Goal: Participate in discussion: Engage in conversation with other users on a specific topic

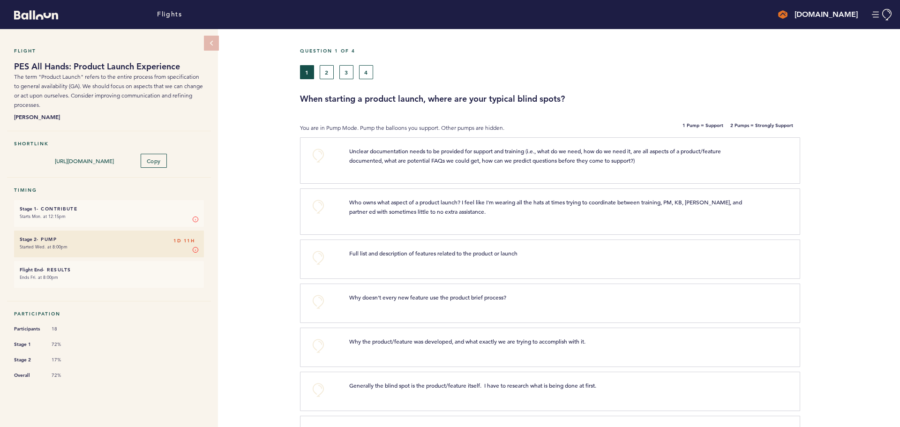
click at [554, 152] on span "Unclear documentation needs to be provided for support and training (i.e., what…" at bounding box center [535, 155] width 373 height 17
click at [321, 155] on button "+0" at bounding box center [318, 155] width 19 height 19
click at [316, 205] on button "+0" at bounding box center [318, 206] width 19 height 19
click at [316, 205] on span "+1" at bounding box center [318, 205] width 7 height 9
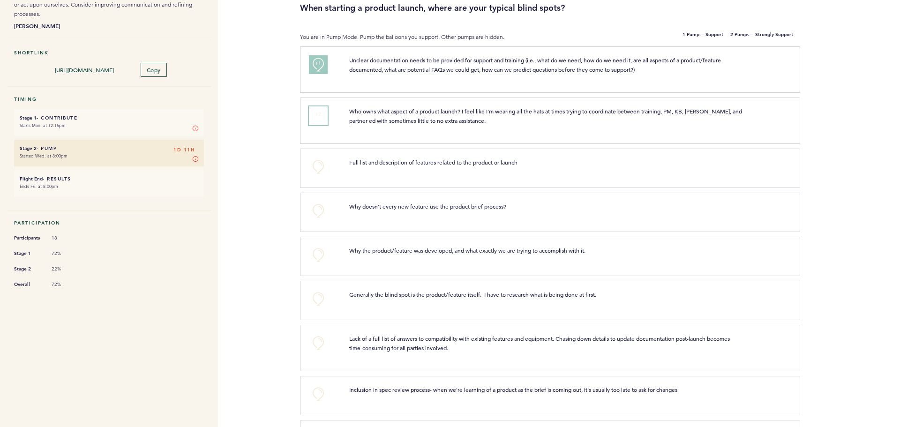
scroll to position [94, 0]
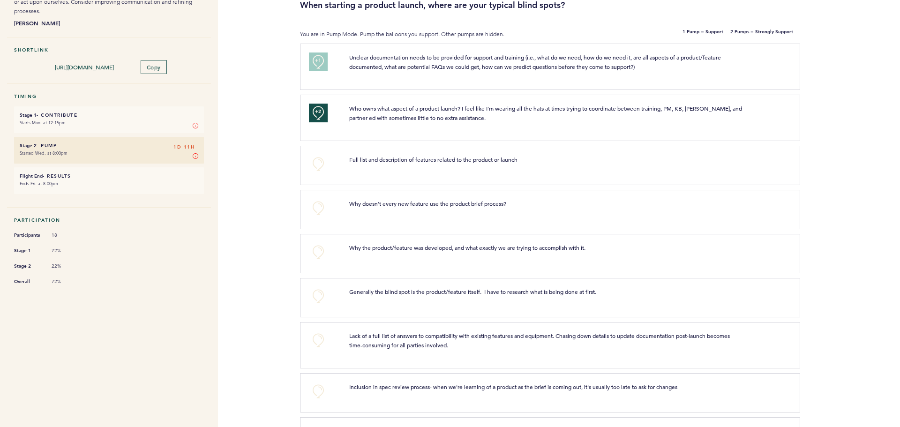
click at [265, 217] on div "Flight PES All Hands: Product Launch Experience The term "Product Launch" refer…" at bounding box center [450, 134] width 900 height 398
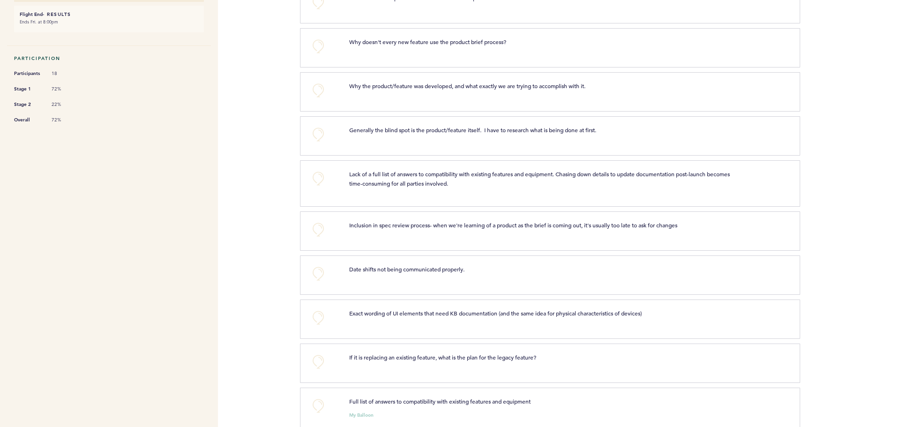
scroll to position [234, 0]
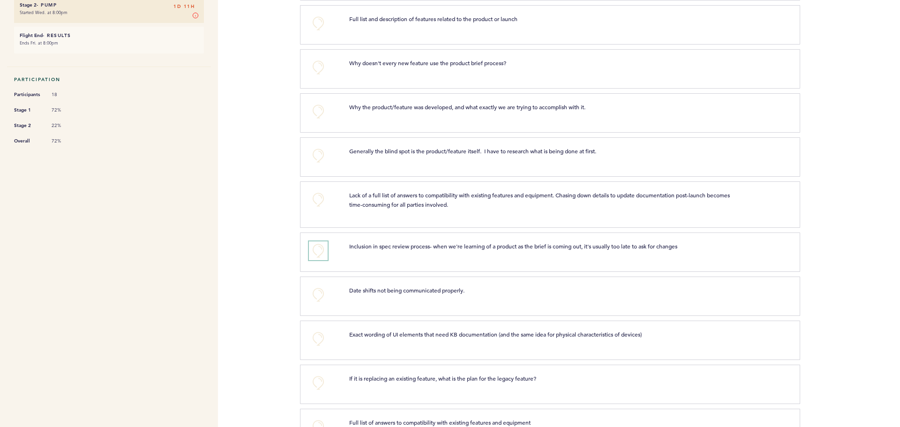
click at [310, 256] on button "+0" at bounding box center [318, 250] width 19 height 19
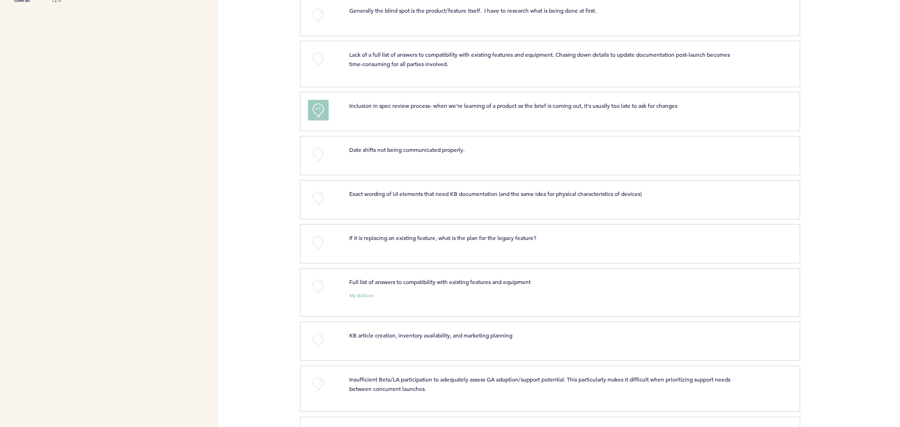
scroll to position [469, 0]
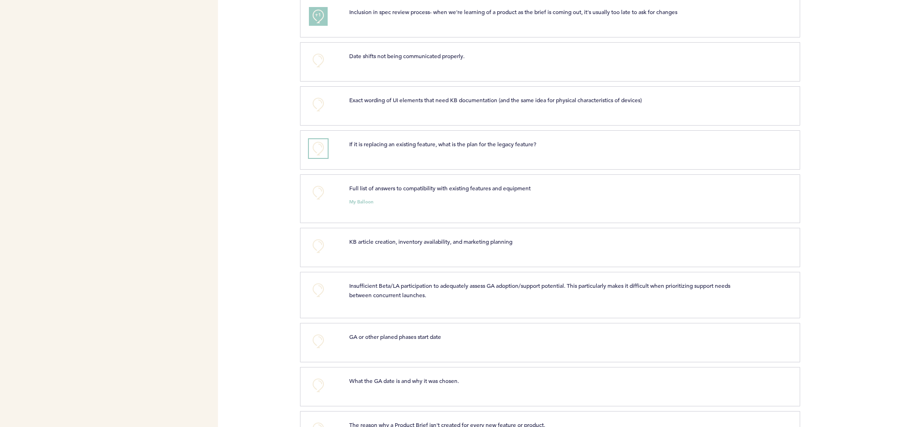
click at [323, 156] on button "+0" at bounding box center [318, 148] width 19 height 19
click at [275, 199] on div "Flights [DOMAIN_NAME] [EMAIL_ADDRESS][DOMAIN_NAME] Team Domain: alarmcom Notifi…" at bounding box center [450, 213] width 900 height 427
click at [267, 202] on div "Flights [DOMAIN_NAME] [EMAIL_ADDRESS][DOMAIN_NAME] Team Domain: alarmcom Notifi…" at bounding box center [450, 213] width 900 height 427
click at [317, 198] on button "+0" at bounding box center [318, 192] width 19 height 19
click at [317, 196] on span "+1" at bounding box center [318, 191] width 7 height 9
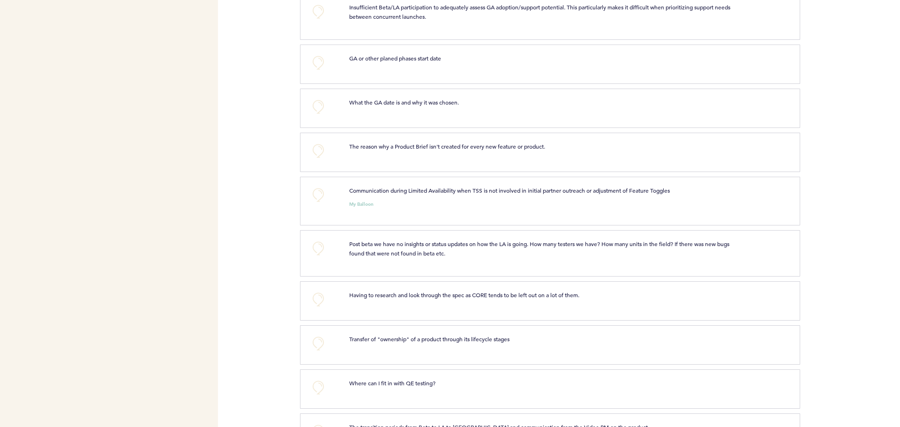
scroll to position [750, 0]
click at [319, 200] on button "+0" at bounding box center [318, 192] width 19 height 19
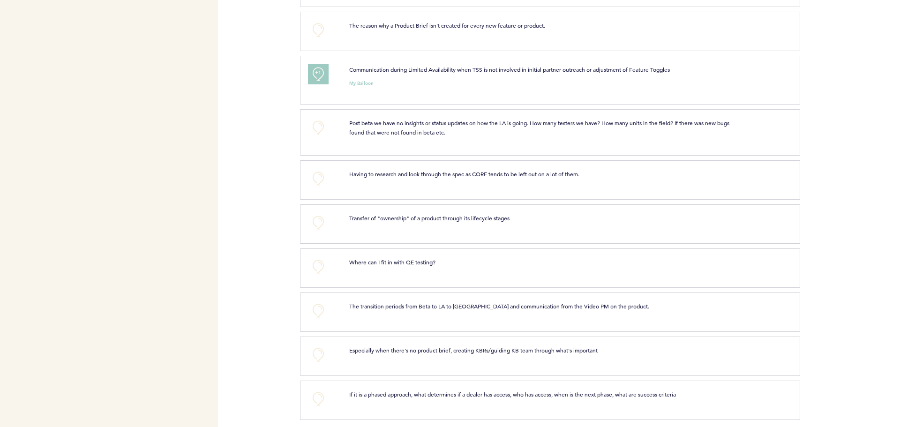
scroll to position [882, 0]
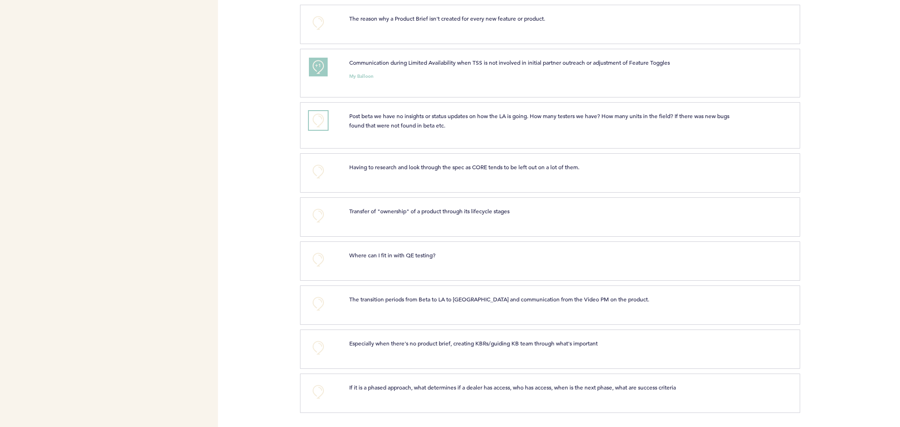
click at [323, 122] on button "+0" at bounding box center [318, 120] width 19 height 19
click at [314, 173] on button "+0" at bounding box center [318, 171] width 19 height 19
click at [319, 259] on button "+0" at bounding box center [318, 259] width 19 height 19
click at [315, 302] on button "+0" at bounding box center [318, 303] width 19 height 19
click at [305, 302] on div "+1" at bounding box center [322, 303] width 40 height 19
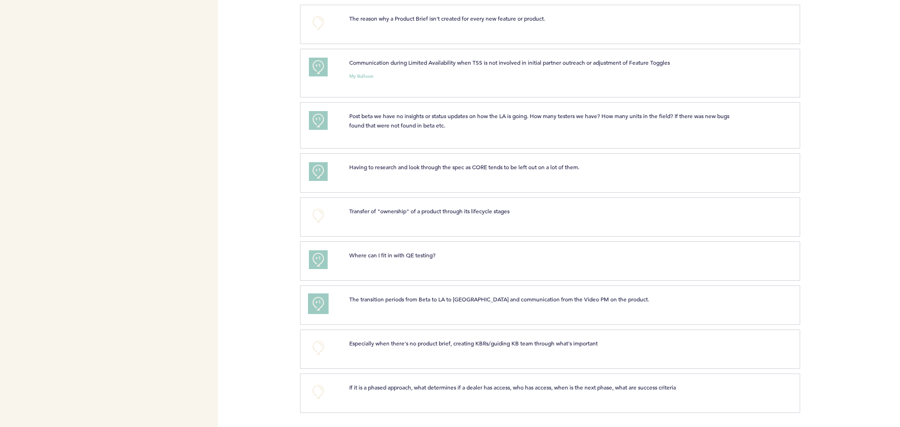
click at [314, 300] on button "+1" at bounding box center [318, 303] width 19 height 19
click at [271, 291] on div "Flights [DOMAIN_NAME] [EMAIL_ADDRESS][DOMAIN_NAME] Team Domain: alarmcom Notifi…" at bounding box center [450, 213] width 900 height 427
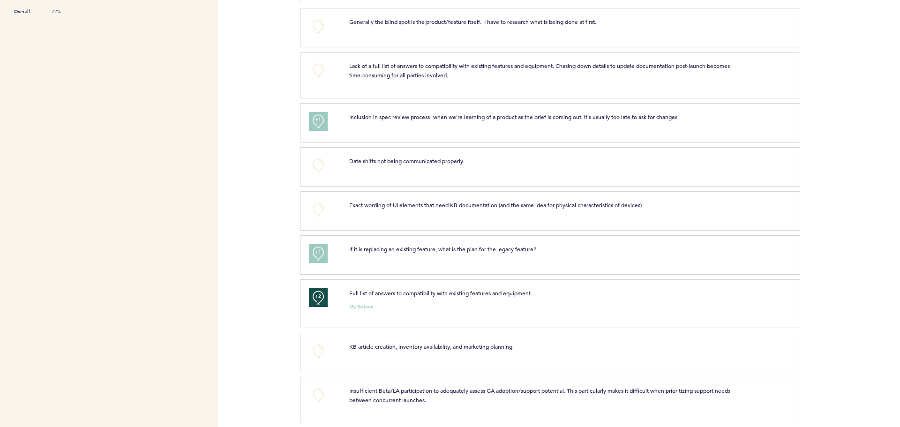
scroll to position [0, 0]
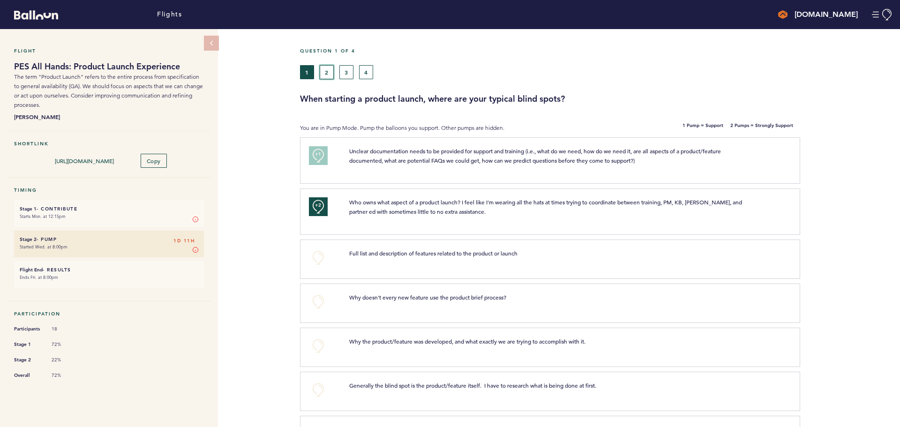
click at [328, 72] on button "2" at bounding box center [327, 72] width 14 height 14
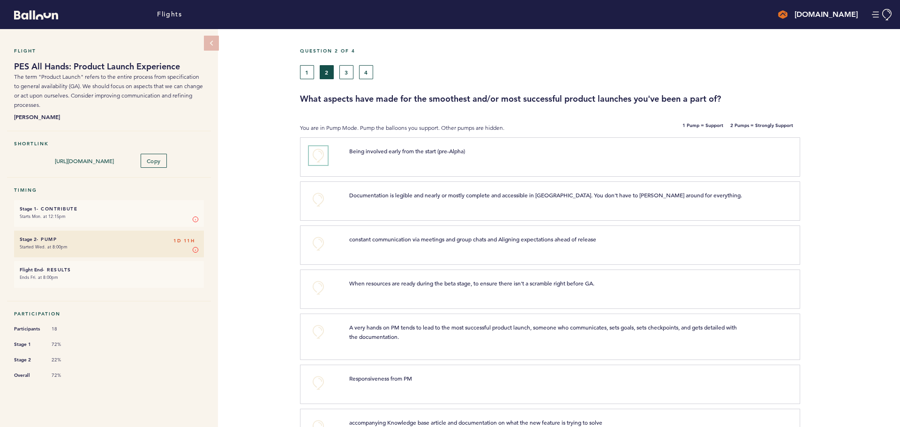
click at [315, 158] on button "+0" at bounding box center [318, 155] width 19 height 19
click at [323, 157] on button "+1" at bounding box center [318, 155] width 19 height 19
click at [292, 158] on div "Flight PES All Hands: Product Launch Experience The term "Product Launch" refer…" at bounding box center [450, 228] width 900 height 398
click at [317, 197] on button "+0" at bounding box center [318, 199] width 19 height 19
click at [317, 197] on span "+1" at bounding box center [318, 198] width 7 height 9
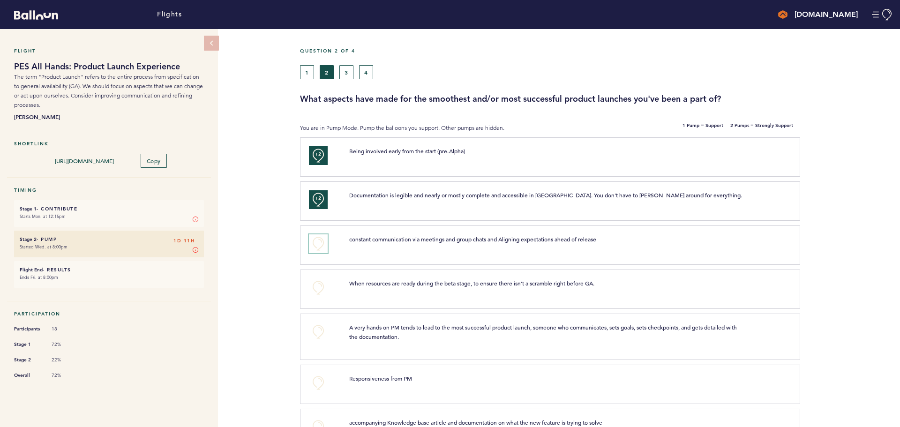
click at [314, 242] on button "+0" at bounding box center [318, 243] width 19 height 19
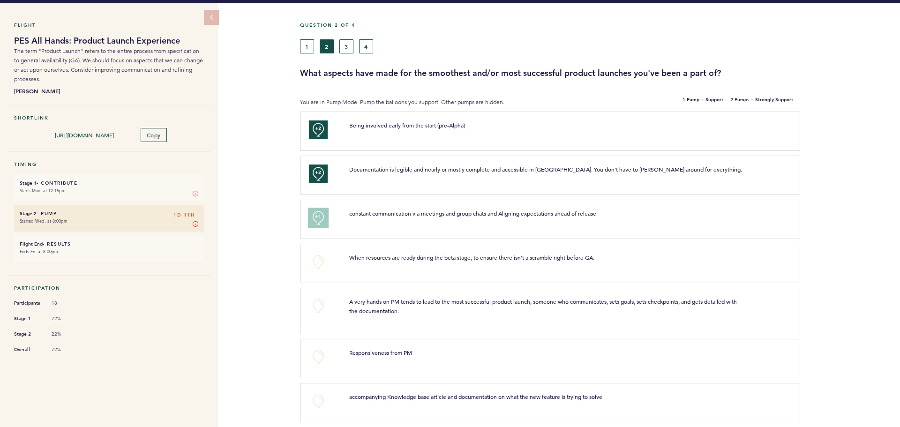
scroll to position [94, 0]
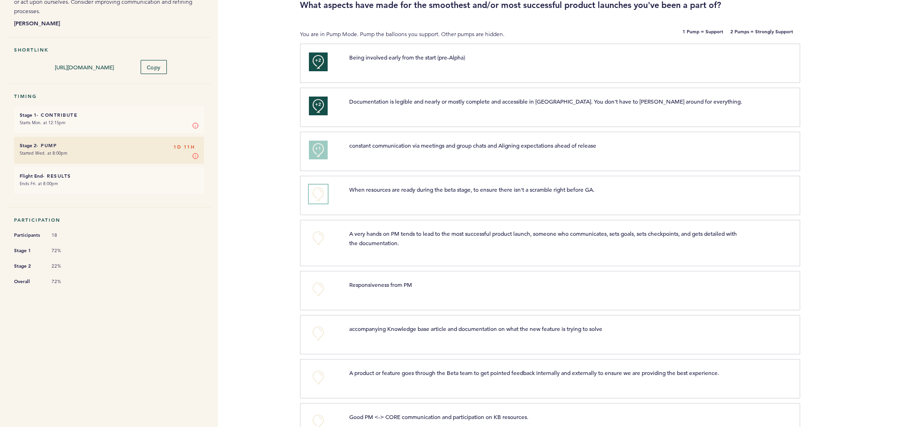
click at [313, 195] on button "+0" at bounding box center [318, 194] width 19 height 19
click at [316, 200] on button "+1" at bounding box center [318, 194] width 19 height 19
click at [316, 200] on button "+2" at bounding box center [318, 194] width 19 height 19
click at [317, 236] on button "+0" at bounding box center [318, 238] width 19 height 19
click at [317, 236] on span "+1" at bounding box center [318, 236] width 7 height 9
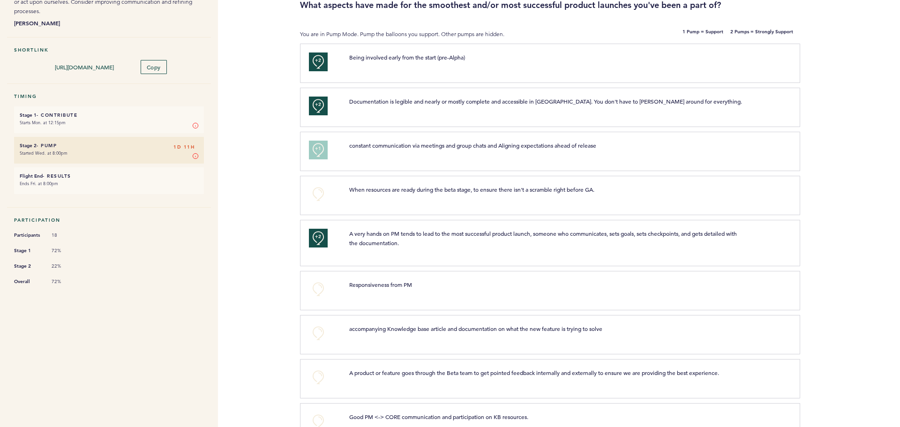
click at [328, 107] on div "+2" at bounding box center [322, 106] width 40 height 19
click at [314, 106] on button "+2" at bounding box center [318, 106] width 19 height 19
click at [314, 106] on button "+0" at bounding box center [318, 106] width 19 height 19
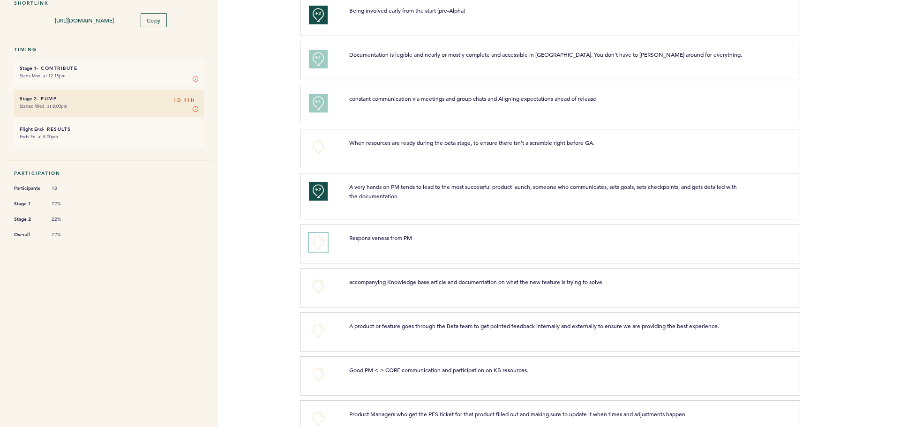
click at [320, 240] on button "+0" at bounding box center [318, 242] width 19 height 19
click at [320, 240] on span "+1" at bounding box center [318, 240] width 7 height 9
click at [318, 368] on button "+0" at bounding box center [318, 374] width 19 height 19
click at [0, 0] on span "+0" at bounding box center [0, 0] width 0 height 0
click at [274, 297] on div "Flights [DOMAIN_NAME] [EMAIL_ADDRESS][DOMAIN_NAME] Team Domain: alarmcom Notifi…" at bounding box center [450, 213] width 900 height 427
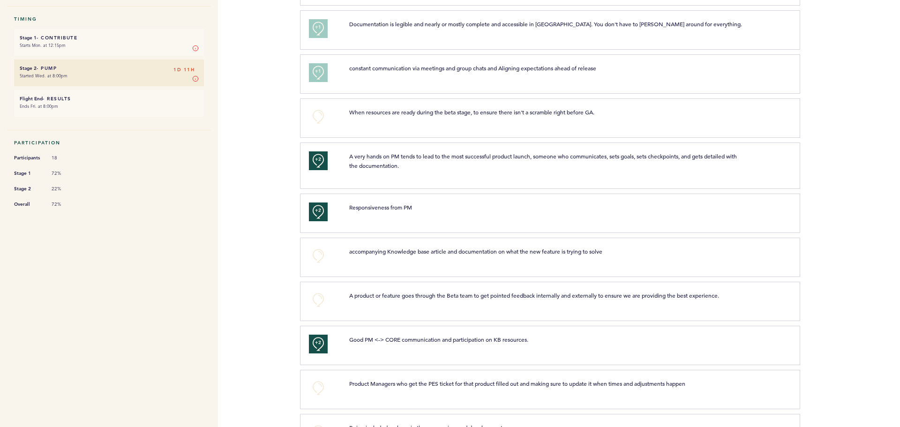
scroll to position [188, 0]
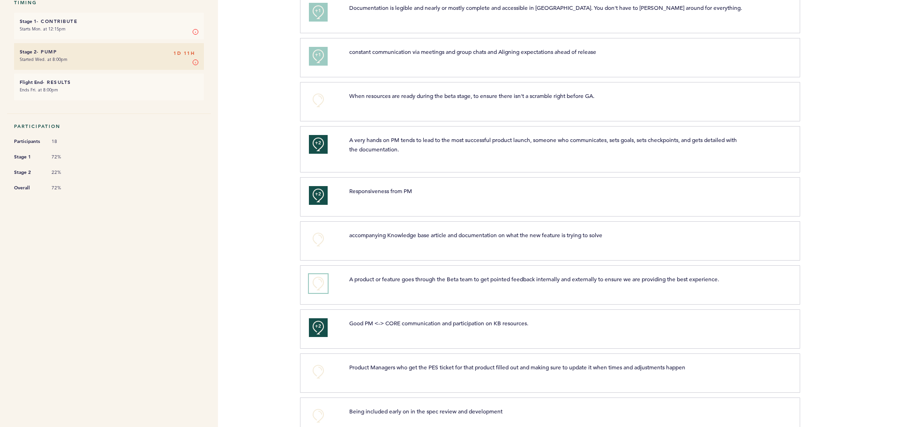
click at [318, 282] on button "+0" at bounding box center [318, 283] width 19 height 19
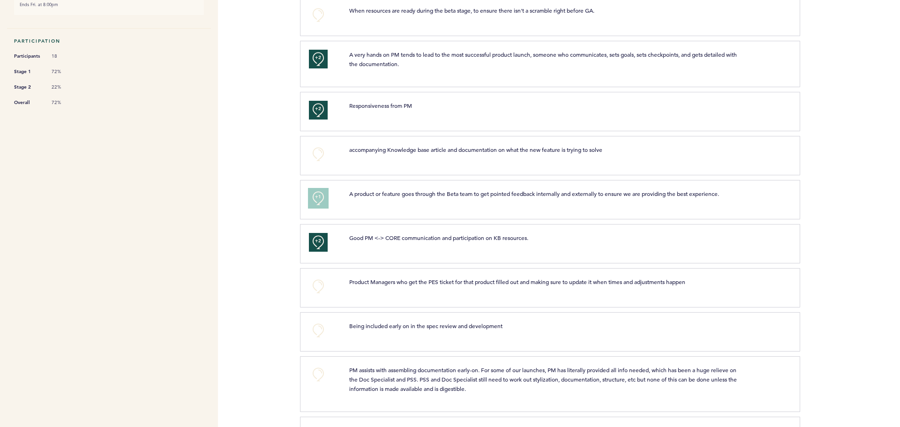
scroll to position [281, 0]
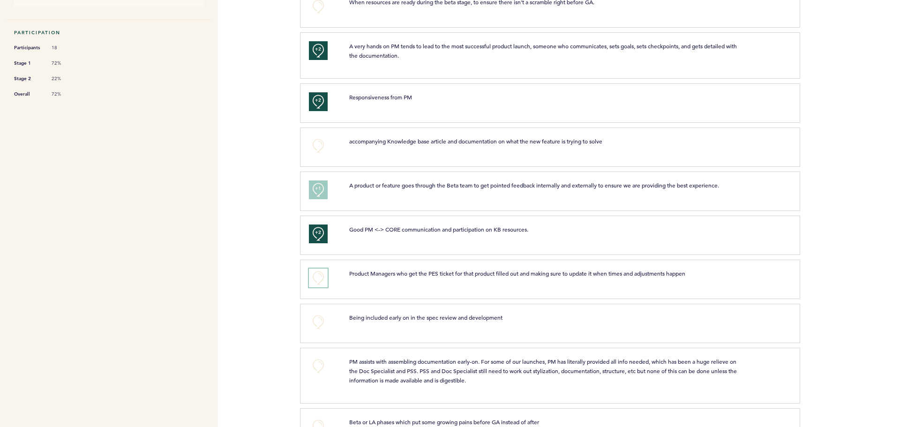
click at [322, 278] on button "+0" at bounding box center [318, 278] width 19 height 19
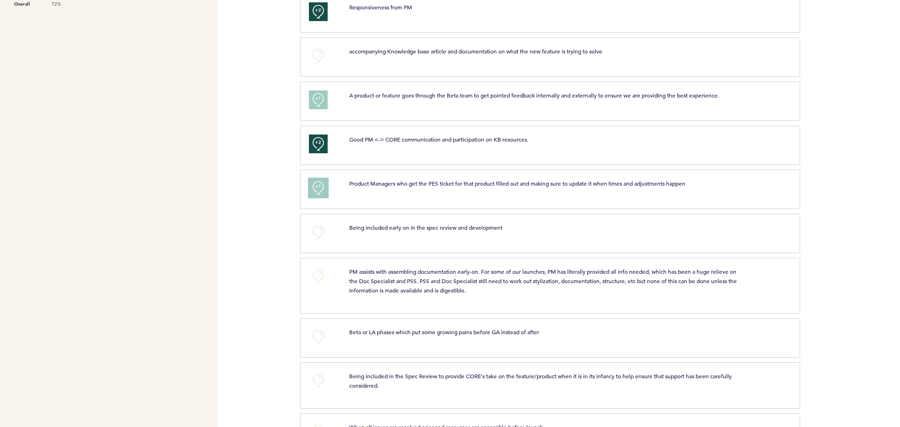
scroll to position [375, 0]
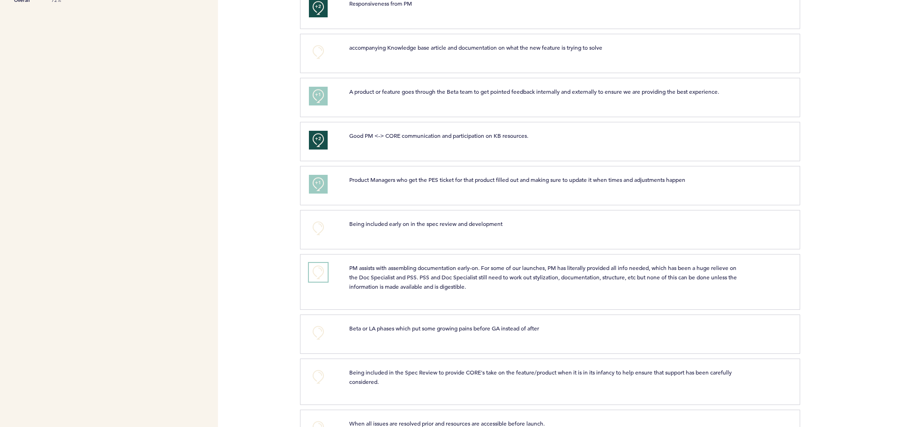
click at [318, 269] on button "+0" at bounding box center [318, 272] width 19 height 19
click at [0, 0] on span "+0" at bounding box center [0, 0] width 0 height 0
click at [318, 269] on span "+2" at bounding box center [318, 270] width 7 height 9
click at [318, 269] on button "+0" at bounding box center [318, 272] width 19 height 19
click at [0, 0] on span "+0" at bounding box center [0, 0] width 0 height 0
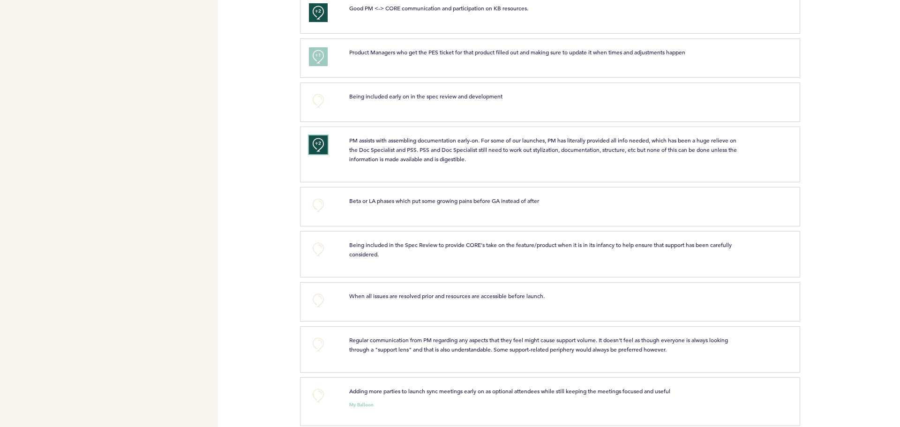
scroll to position [516, 0]
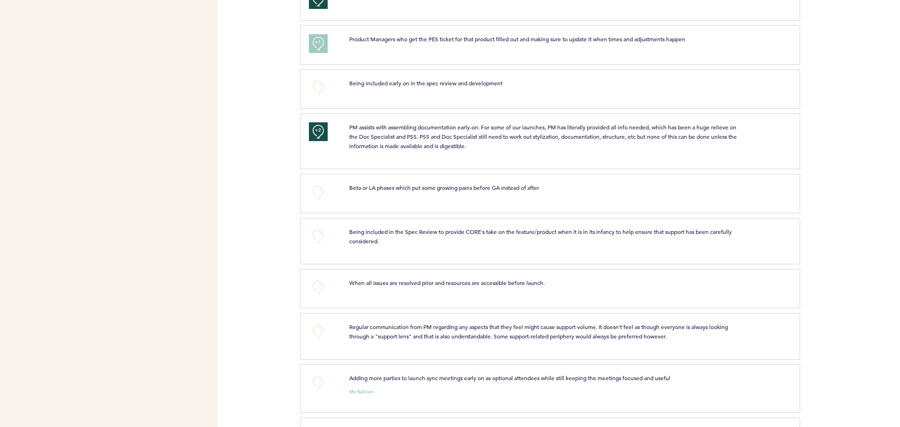
click at [276, 266] on div "Flights [DOMAIN_NAME] [EMAIL_ADDRESS][DOMAIN_NAME] Team Domain: alarmcom Notifi…" at bounding box center [450, 213] width 900 height 427
click at [312, 194] on button "+0" at bounding box center [318, 192] width 19 height 19
click at [263, 230] on div "Flights [DOMAIN_NAME] [EMAIL_ADDRESS][DOMAIN_NAME] Team Domain: alarmcom Notifi…" at bounding box center [450, 213] width 900 height 427
click at [315, 237] on button "+0" at bounding box center [318, 236] width 19 height 19
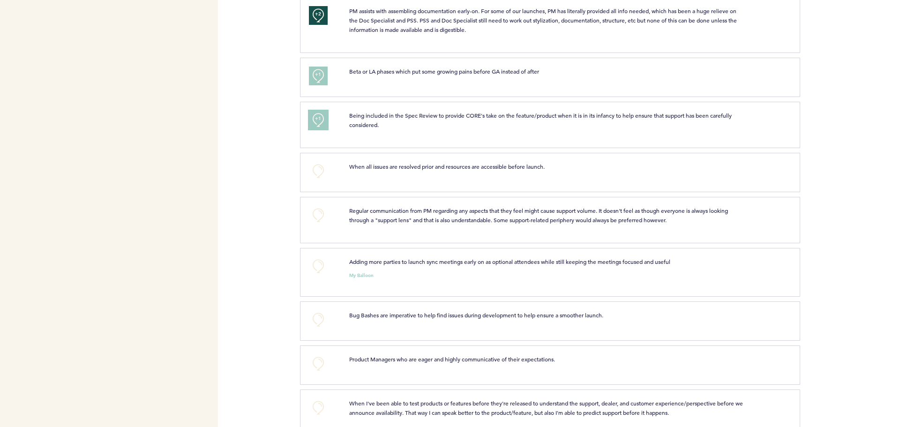
scroll to position [656, 0]
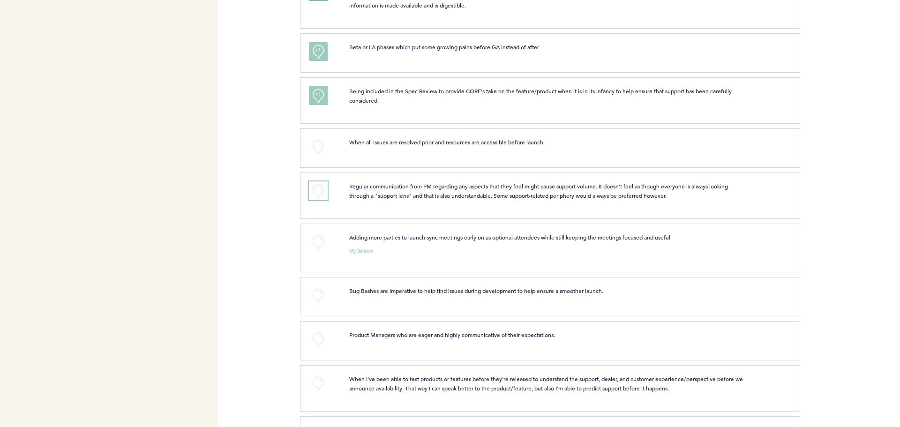
click at [326, 192] on button "+0" at bounding box center [318, 190] width 19 height 19
click at [273, 191] on div "Flights [DOMAIN_NAME] [EMAIL_ADDRESS][DOMAIN_NAME] Team Domain: alarmcom Notifi…" at bounding box center [450, 213] width 900 height 427
click at [324, 245] on button "+0" at bounding box center [318, 242] width 19 height 19
click at [277, 239] on div "Flights [DOMAIN_NAME] [EMAIL_ADDRESS][DOMAIN_NAME] Team Domain: alarmcom Notifi…" at bounding box center [450, 213] width 900 height 427
drag, startPoint x: 277, startPoint y: 239, endPoint x: 268, endPoint y: 233, distance: 9.9
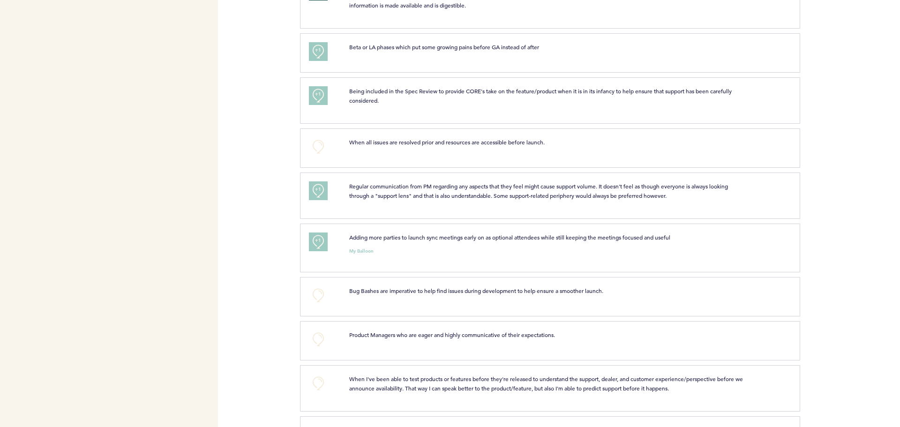
click at [268, 233] on div "Flights [DOMAIN_NAME] [EMAIL_ADDRESS][DOMAIN_NAME] Team Domain: alarmcom Notifi…" at bounding box center [450, 213] width 900 height 427
click at [315, 240] on span "+1" at bounding box center [318, 240] width 7 height 9
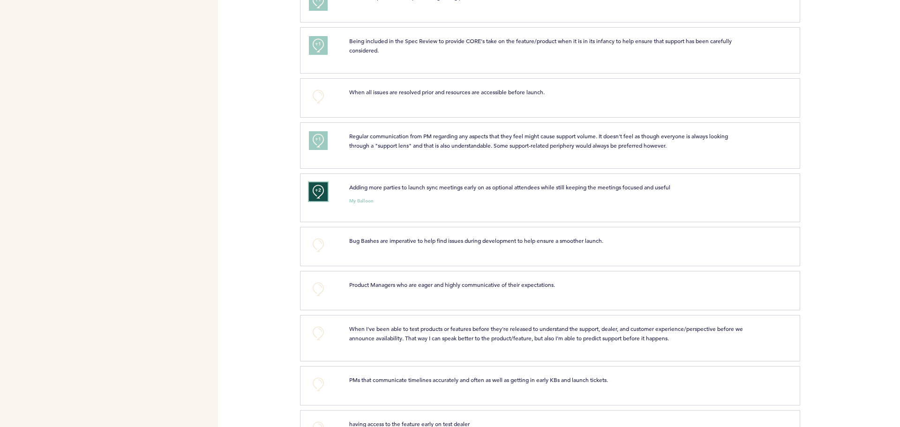
scroll to position [787, 0]
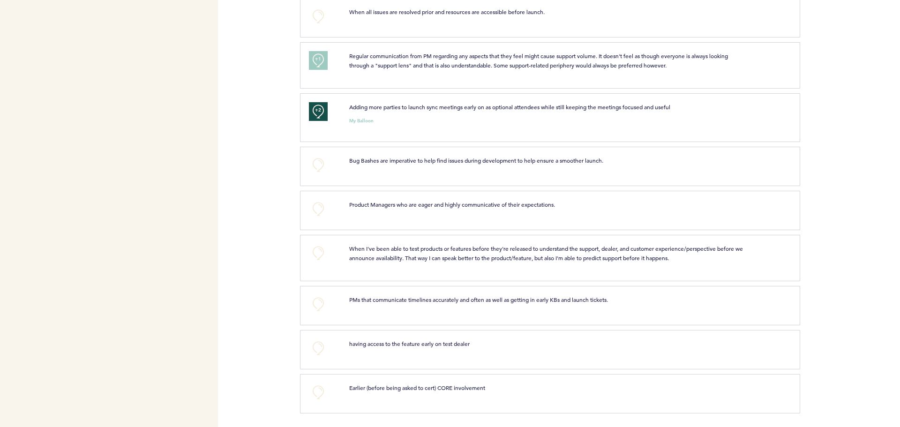
click at [287, 240] on div "Flights [DOMAIN_NAME] [EMAIL_ADDRESS][DOMAIN_NAME] Team Domain: alarmcom Notifi…" at bounding box center [450, 213] width 900 height 427
drag, startPoint x: 285, startPoint y: 240, endPoint x: 259, endPoint y: 223, distance: 30.4
click at [259, 223] on div "Flights [DOMAIN_NAME] [EMAIL_ADDRESS][DOMAIN_NAME] Team Domain: alarmcom Notifi…" at bounding box center [450, 213] width 900 height 427
click at [319, 165] on button "+0" at bounding box center [318, 165] width 19 height 19
click at [313, 210] on button "+0" at bounding box center [318, 209] width 19 height 19
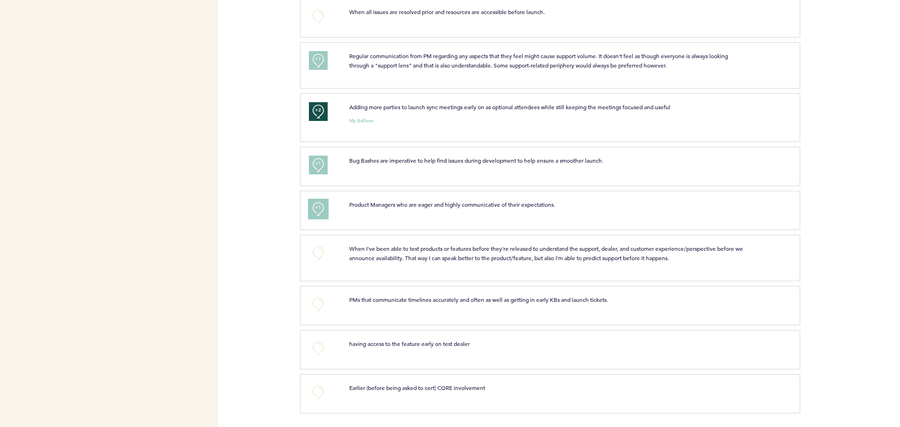
click at [313, 210] on button "+1" at bounding box center [318, 209] width 19 height 19
click at [282, 217] on div "Flights [DOMAIN_NAME] [EMAIL_ADDRESS][DOMAIN_NAME] Team Domain: alarmcom Notifi…" at bounding box center [450, 213] width 900 height 427
drag, startPoint x: 282, startPoint y: 217, endPoint x: 264, endPoint y: 234, distance: 24.9
click at [264, 234] on div "Flights [DOMAIN_NAME] [EMAIL_ADDRESS][DOMAIN_NAME] Team Domain: alarmcom Notifi…" at bounding box center [450, 213] width 900 height 427
click at [314, 248] on button "+0" at bounding box center [318, 253] width 19 height 19
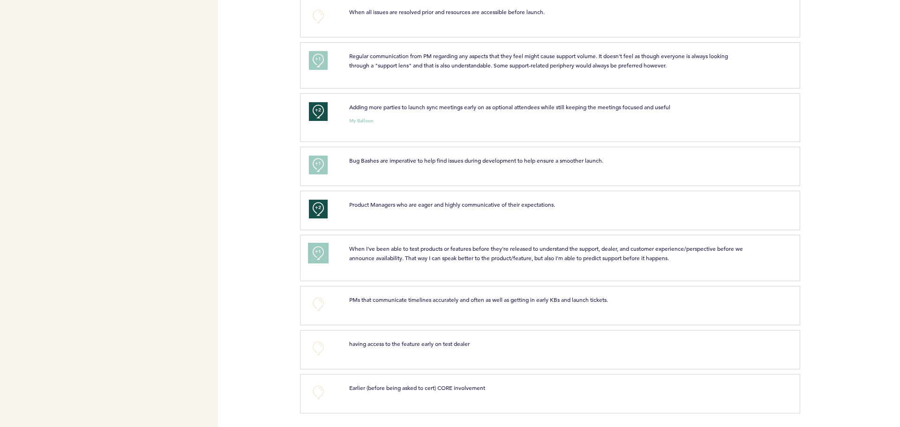
click at [314, 248] on button "+1" at bounding box center [318, 253] width 19 height 19
click at [318, 302] on button "+0" at bounding box center [318, 304] width 19 height 19
click at [0, 0] on span "+0" at bounding box center [0, 0] width 0 height 0
click at [322, 303] on button "+1" at bounding box center [318, 304] width 19 height 19
click at [254, 303] on div "Flights [DOMAIN_NAME] [EMAIL_ADDRESS][DOMAIN_NAME] Team Domain: alarmcom Notifi…" at bounding box center [450, 213] width 900 height 427
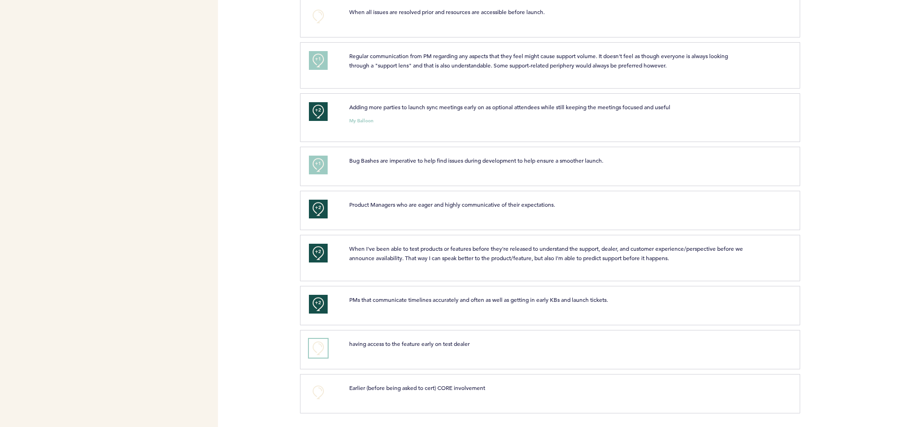
click at [314, 346] on button "+0" at bounding box center [318, 348] width 19 height 19
click at [325, 393] on button "+0" at bounding box center [318, 392] width 19 height 19
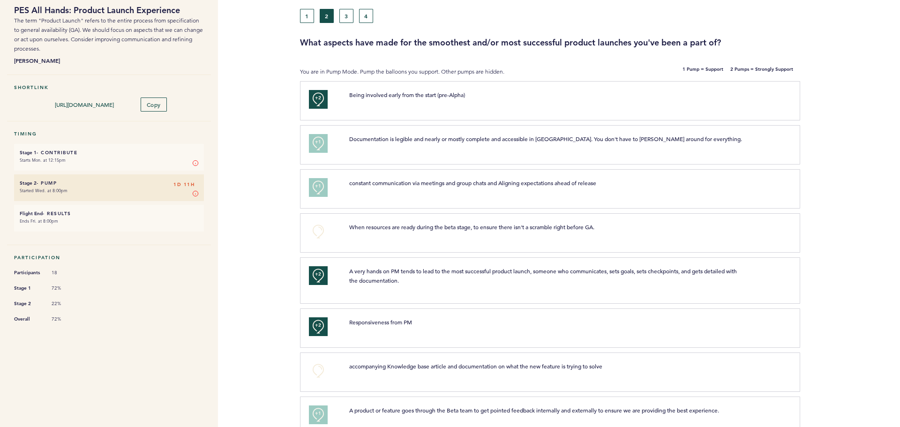
scroll to position [0, 0]
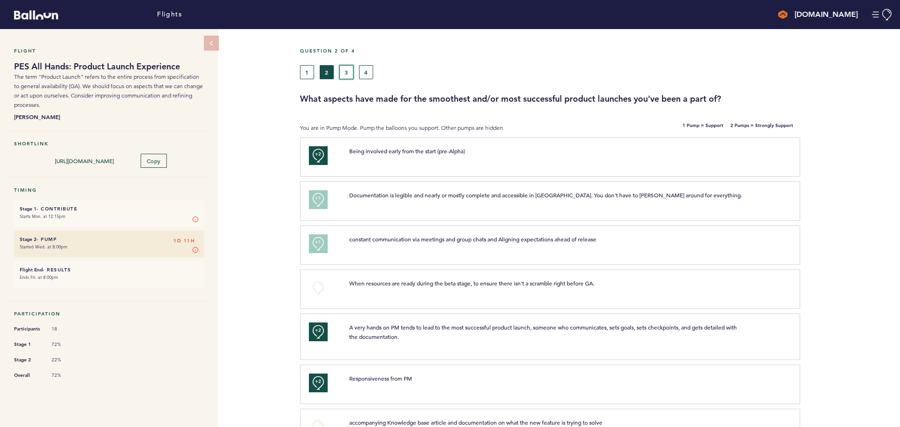
click at [351, 70] on button "3" at bounding box center [346, 72] width 14 height 14
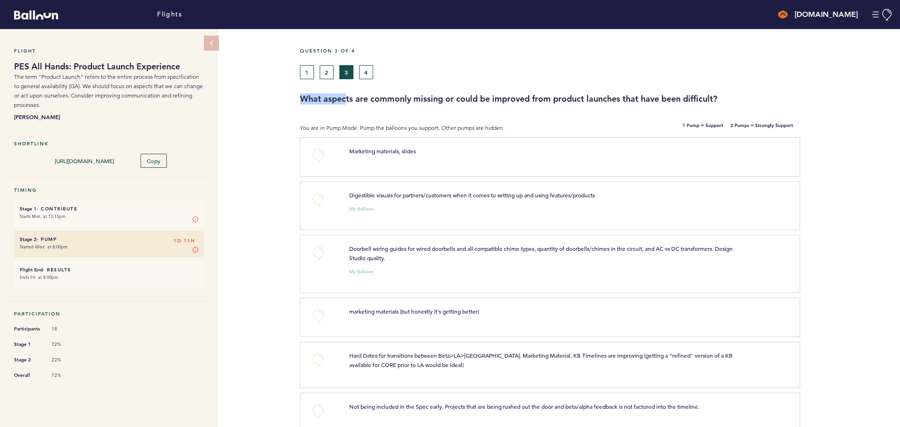
drag, startPoint x: 301, startPoint y: 100, endPoint x: 347, endPoint y: 100, distance: 45.5
click at [347, 100] on h3 "What aspects are commonly missing or could be improved from product launches th…" at bounding box center [596, 98] width 593 height 11
click at [315, 150] on button "+0" at bounding box center [318, 155] width 19 height 19
drag, startPoint x: 315, startPoint y: 150, endPoint x: 280, endPoint y: 120, distance: 46.5
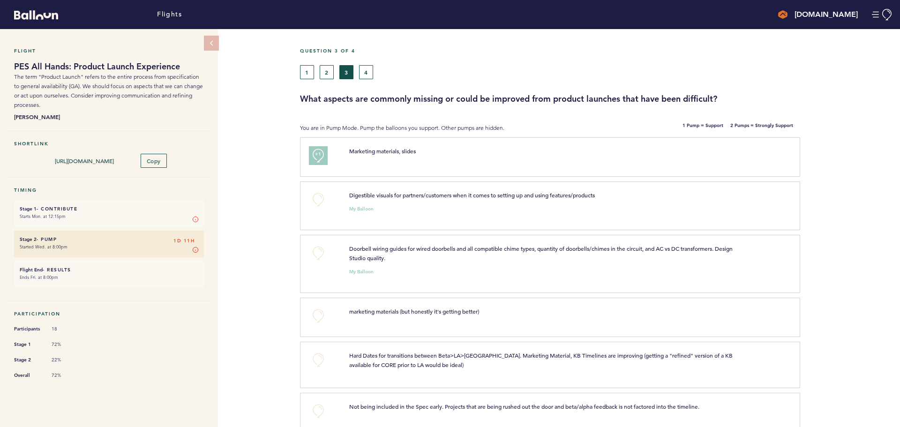
click at [280, 120] on div "Flight PES All Hands: Product Launch Experience The term "Product Launch" refer…" at bounding box center [450, 228] width 900 height 398
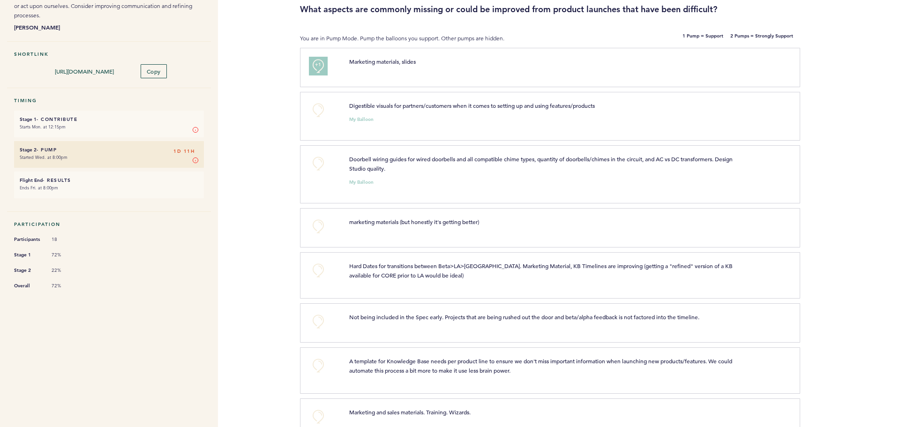
scroll to position [94, 0]
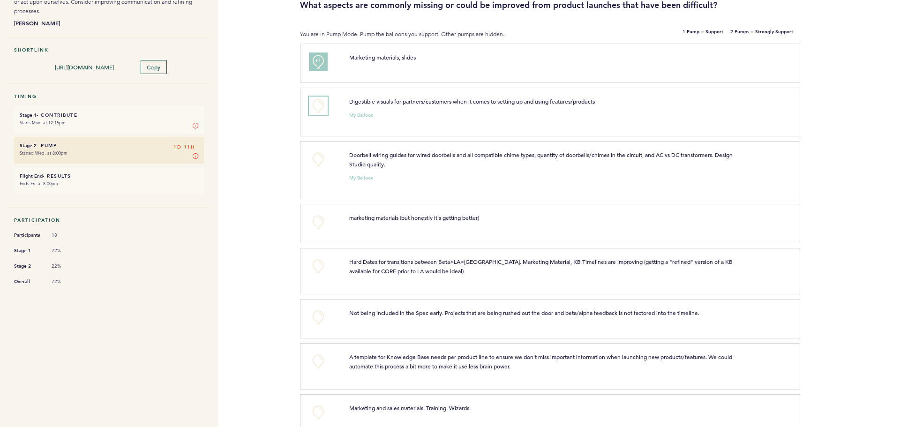
click at [324, 109] on button "+0" at bounding box center [318, 106] width 19 height 19
click at [324, 109] on button "+1" at bounding box center [318, 106] width 19 height 19
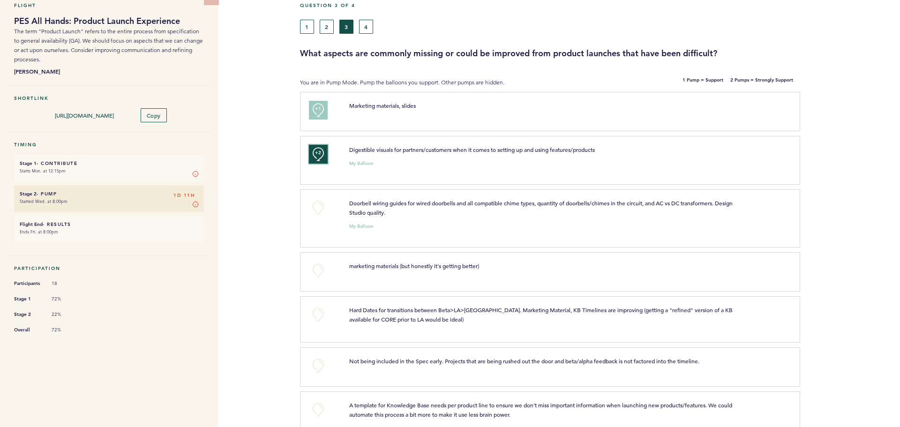
scroll to position [0, 0]
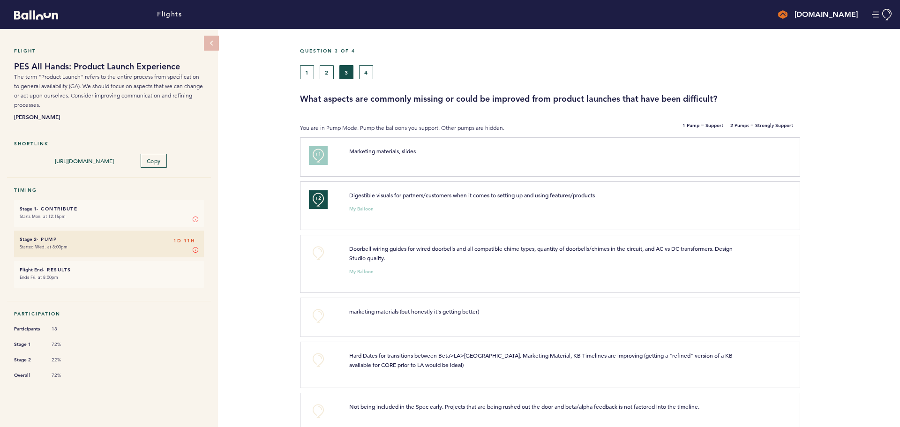
click at [273, 164] on div "Flight PES All Hands: Product Launch Experience The term "Product Launch" refer…" at bounding box center [450, 228] width 900 height 398
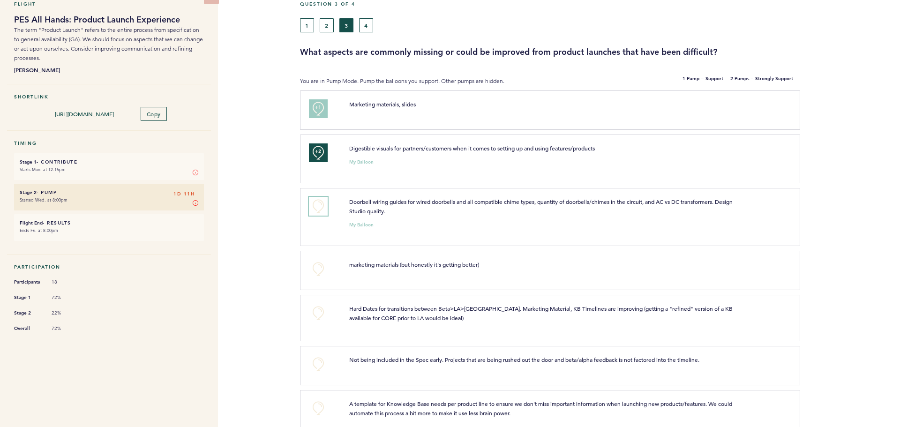
click at [316, 208] on button "+0" at bounding box center [318, 206] width 19 height 19
click at [316, 208] on span "+1" at bounding box center [318, 204] width 7 height 9
click at [316, 208] on button "+0" at bounding box center [318, 206] width 19 height 19
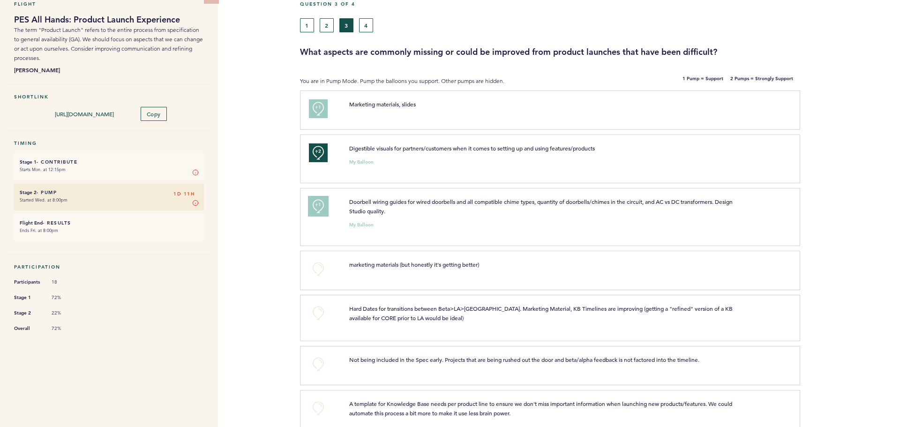
click at [316, 208] on span "+1" at bounding box center [318, 204] width 7 height 9
click at [257, 194] on div "Flight PES All Hands: Product Launch Experience The term "Product Launch" refer…" at bounding box center [450, 181] width 900 height 398
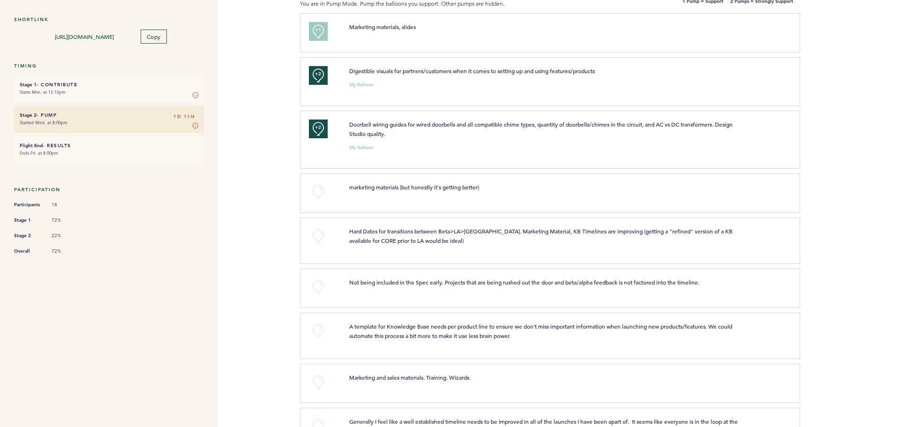
scroll to position [141, 0]
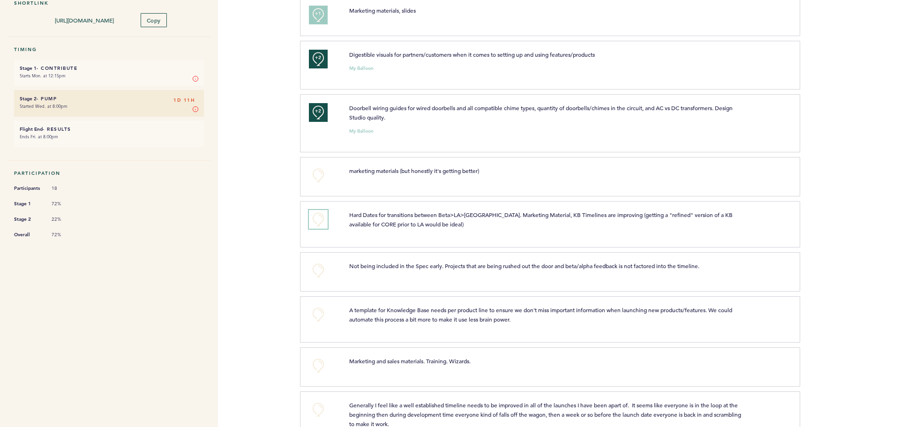
click at [311, 220] on button "+0" at bounding box center [318, 219] width 19 height 19
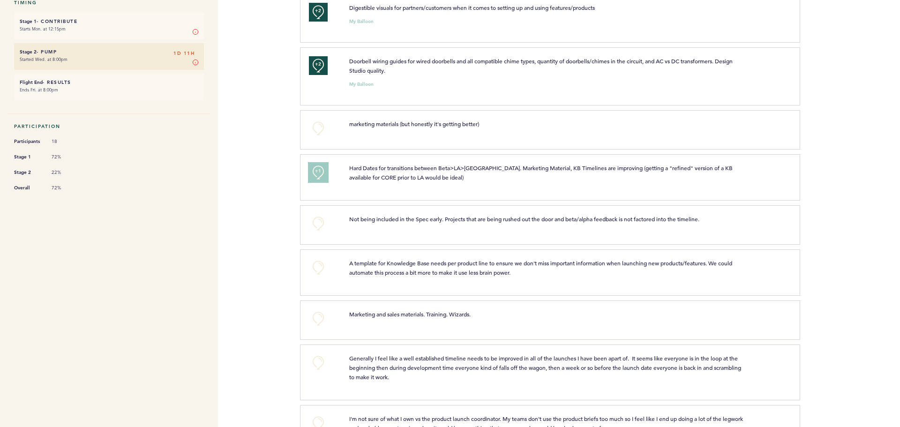
scroll to position [234, 0]
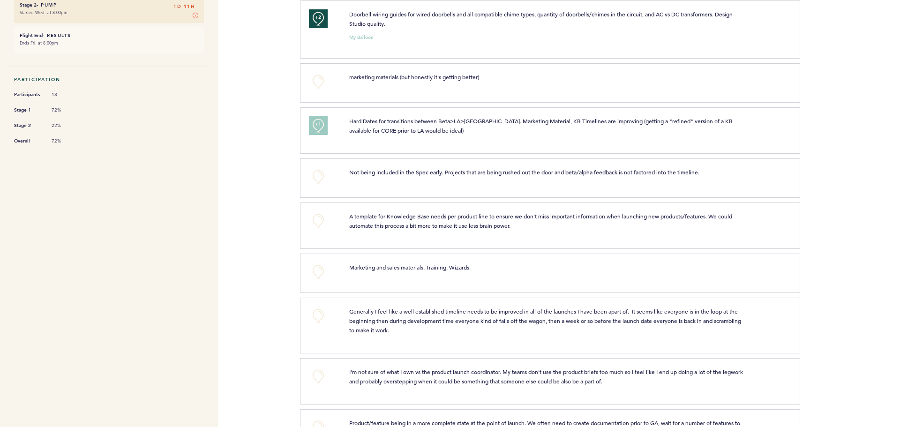
drag, startPoint x: 279, startPoint y: 232, endPoint x: 270, endPoint y: 260, distance: 29.4
click at [270, 260] on div "Flights [DOMAIN_NAME] [EMAIL_ADDRESS][DOMAIN_NAME] Team Domain: alarmcom Notifi…" at bounding box center [450, 213] width 900 height 427
click at [311, 222] on button "+0" at bounding box center [318, 220] width 19 height 19
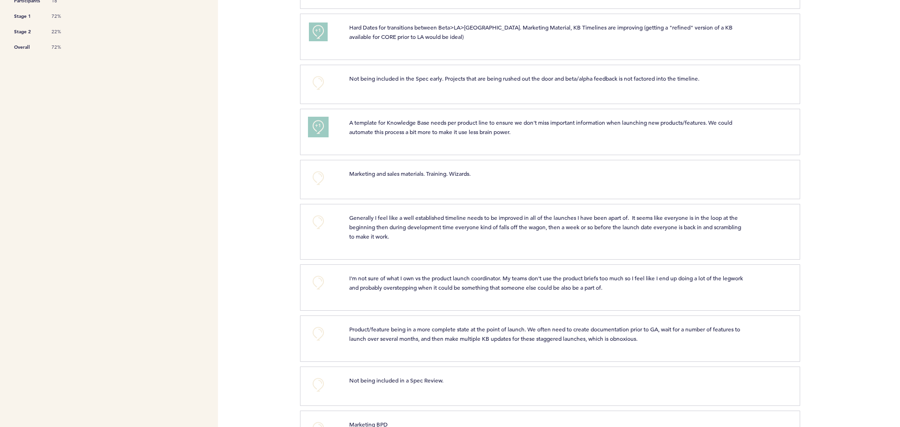
scroll to position [375, 0]
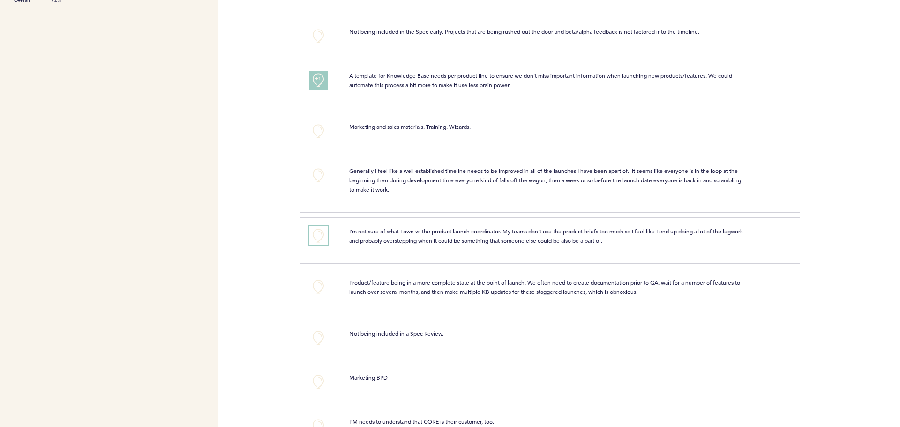
click at [315, 233] on button "+0" at bounding box center [318, 235] width 19 height 19
click at [315, 231] on button "+1" at bounding box center [318, 235] width 19 height 19
click at [276, 215] on div "Flights [DOMAIN_NAME] [EMAIL_ADDRESS][DOMAIN_NAME] Team Domain: alarmcom Notifi…" at bounding box center [450, 213] width 900 height 427
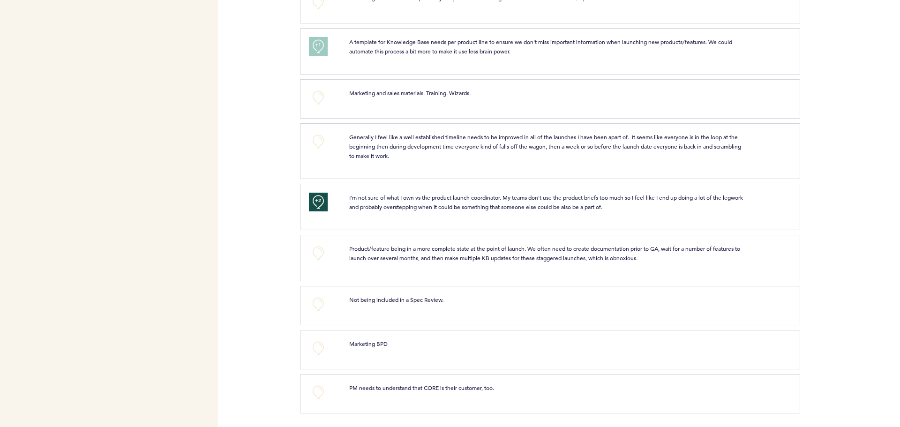
drag, startPoint x: 277, startPoint y: 231, endPoint x: 250, endPoint y: 272, distance: 49.4
click at [250, 272] on div "Flights [DOMAIN_NAME] [EMAIL_ADDRESS][DOMAIN_NAME] Team Domain: alarmcom Notifi…" at bounding box center [450, 213] width 900 height 427
drag, startPoint x: 317, startPoint y: 253, endPoint x: 296, endPoint y: 260, distance: 21.9
click at [296, 260] on div "Flights [DOMAIN_NAME] [EMAIL_ADDRESS][DOMAIN_NAME] Team Domain: alarmcom Notifi…" at bounding box center [450, 213] width 900 height 427
click at [311, 260] on button "+0" at bounding box center [318, 253] width 19 height 19
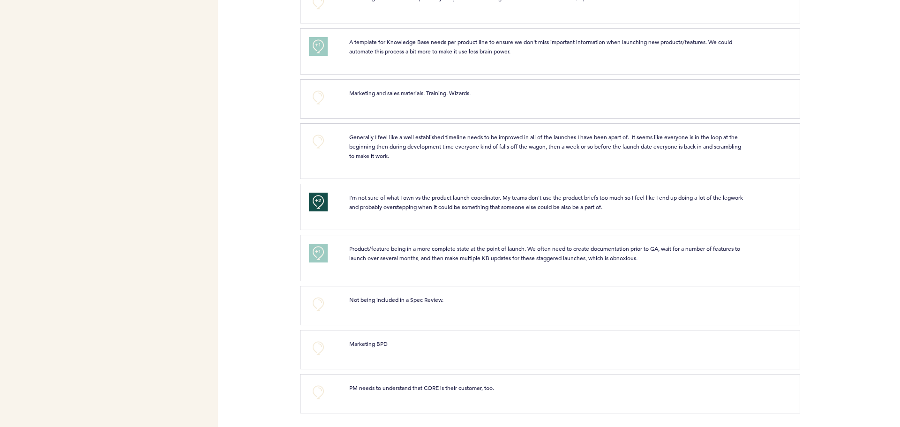
click at [258, 270] on div "Flights [DOMAIN_NAME] [EMAIL_ADDRESS][DOMAIN_NAME] Team Domain: alarmcom Notifi…" at bounding box center [450, 213] width 900 height 427
drag, startPoint x: 258, startPoint y: 270, endPoint x: 320, endPoint y: 282, distance: 63.6
click at [320, 282] on section "+1 Product/feature being in a more complete state at the point of launch. We of…" at bounding box center [600, 260] width 600 height 51
click at [319, 259] on button "+1" at bounding box center [318, 253] width 19 height 19
click at [319, 259] on button "+2" at bounding box center [318, 253] width 19 height 19
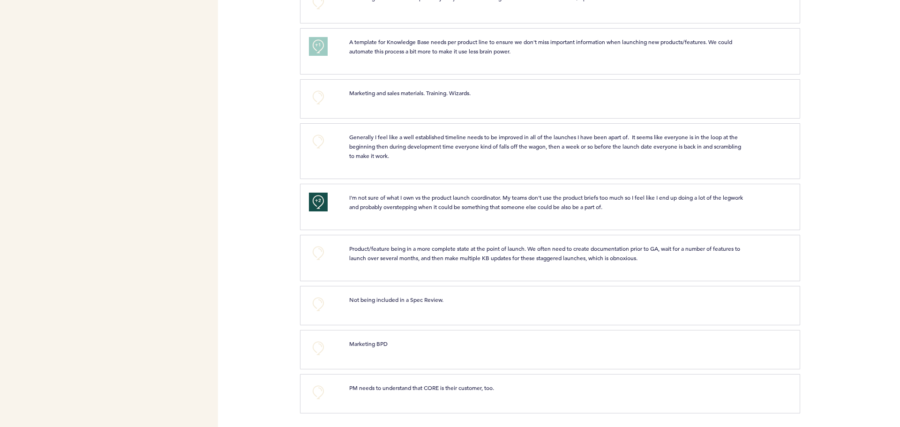
click at [274, 240] on div "Flights [DOMAIN_NAME] [EMAIL_ADDRESS][DOMAIN_NAME] Team Domain: alarmcom Notifi…" at bounding box center [450, 213] width 900 height 427
click at [312, 311] on button "+0" at bounding box center [318, 304] width 19 height 19
click at [315, 393] on button "+0" at bounding box center [318, 392] width 19 height 19
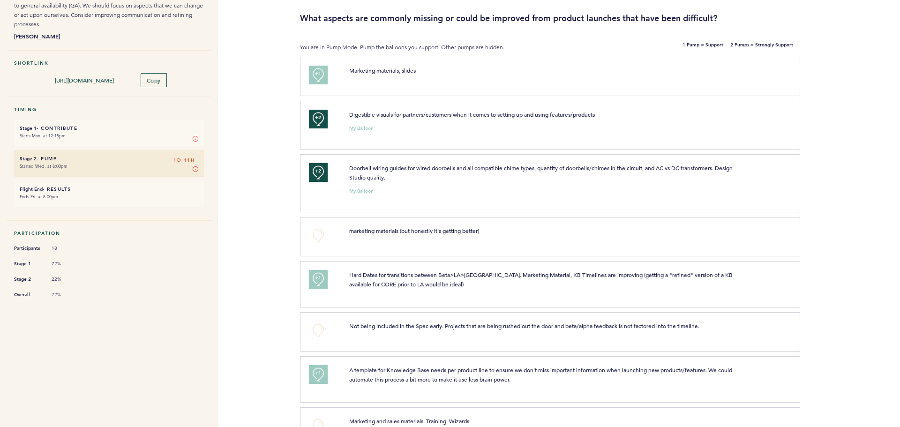
scroll to position [0, 0]
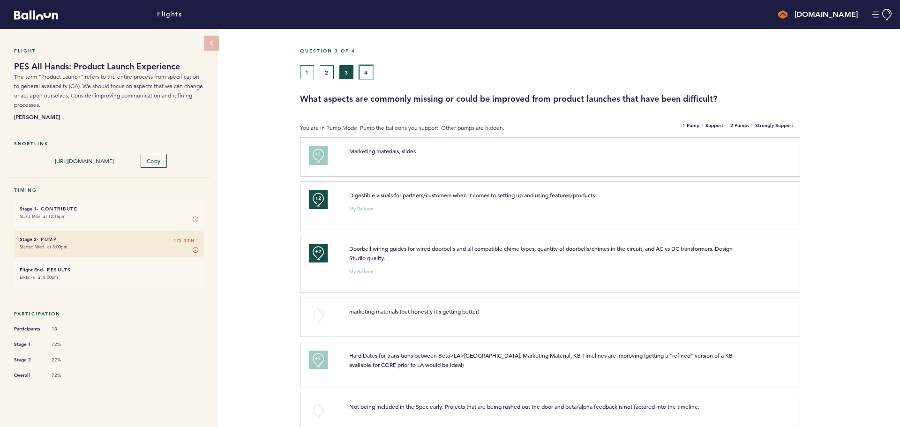
click at [370, 73] on button "4" at bounding box center [366, 72] width 14 height 14
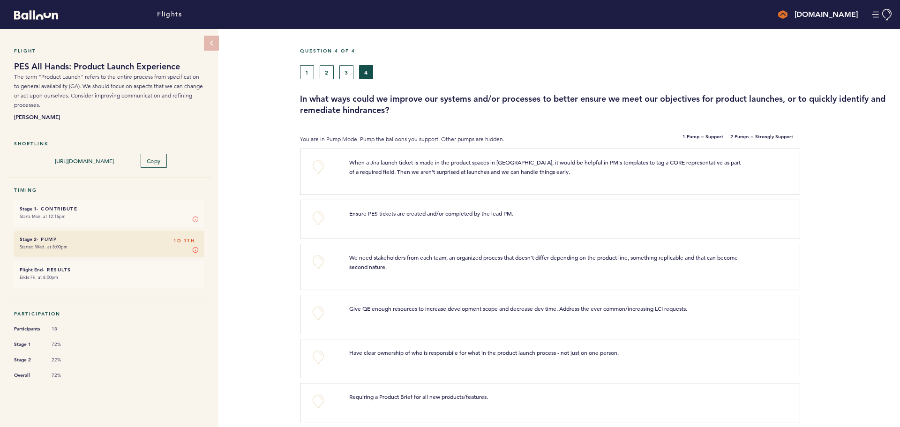
drag, startPoint x: 285, startPoint y: 130, endPoint x: 265, endPoint y: 109, distance: 29.5
click at [265, 109] on div "Flight PES All Hands: Product Launch Experience The term "Product Launch" refer…" at bounding box center [450, 228] width 900 height 398
drag, startPoint x: 265, startPoint y: 109, endPoint x: 259, endPoint y: 81, distance: 28.8
click at [259, 81] on div "Flight PES All Hands: Product Launch Experience The term "Product Launch" refer…" at bounding box center [450, 228] width 900 height 398
drag, startPoint x: 245, startPoint y: 121, endPoint x: 233, endPoint y: 93, distance: 30.0
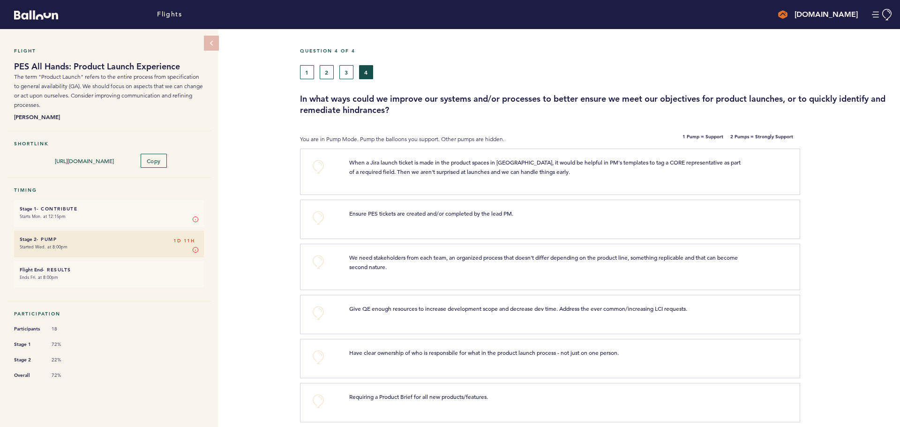
click at [233, 93] on div "Flight PES All Hands: Product Launch Experience The term "Product Launch" refer…" at bounding box center [450, 228] width 900 height 398
click at [325, 163] on button "+0" at bounding box center [318, 167] width 19 height 19
click at [315, 219] on button "+0" at bounding box center [318, 218] width 19 height 19
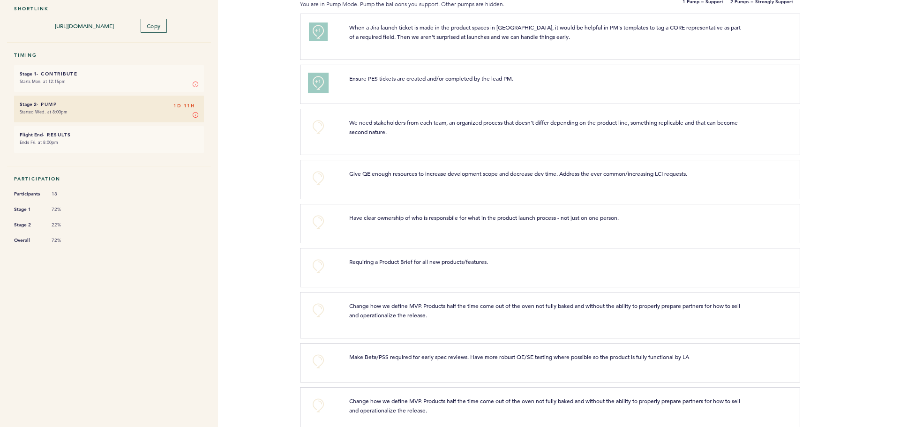
scroll to position [141, 0]
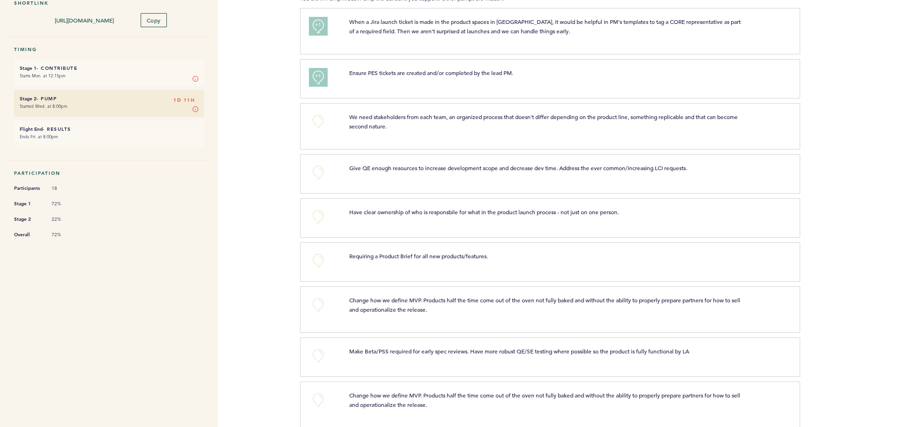
click at [265, 155] on div "Flight PES All Hands: Product Launch Experience The term "Product Launch" refer…" at bounding box center [450, 87] width 900 height 398
click at [323, 77] on button "+1" at bounding box center [318, 77] width 19 height 19
click at [323, 77] on button "+2" at bounding box center [318, 77] width 19 height 19
click at [323, 77] on button "+0" at bounding box center [318, 77] width 19 height 19
click at [323, 77] on button "+1" at bounding box center [318, 77] width 19 height 19
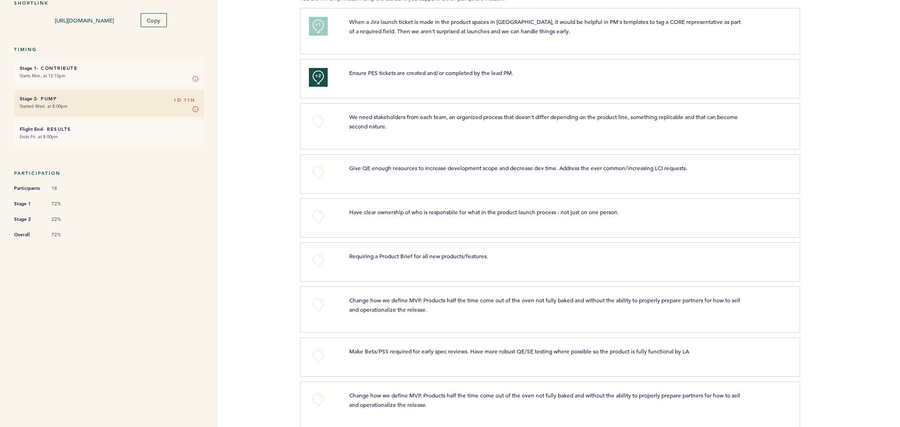
click at [278, 116] on div "Flight PES All Hands: Product Launch Experience The term "Product Launch" refer…" at bounding box center [450, 87] width 900 height 398
click at [319, 119] on button "+0" at bounding box center [318, 121] width 19 height 19
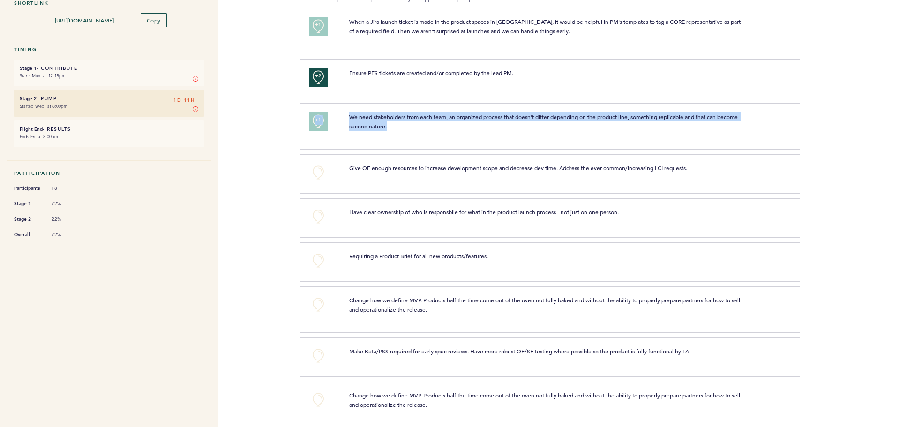
click at [283, 157] on div "Flight PES All Hands: Product Launch Experience The term "Product Launch" refer…" at bounding box center [450, 87] width 900 height 398
click at [283, 155] on div "Flight PES All Hands: Product Launch Experience The term "Product Launch" refer…" at bounding box center [450, 87] width 900 height 398
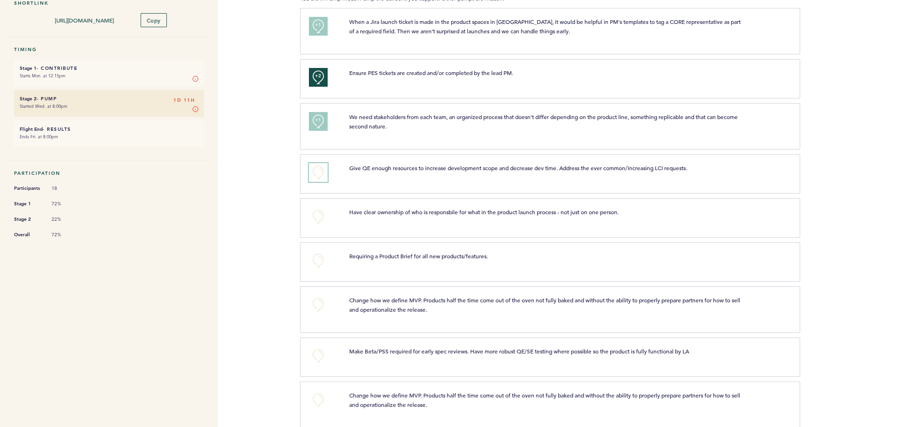
click at [317, 172] on button "+0" at bounding box center [318, 172] width 19 height 19
click at [275, 176] on div "Flight PES All Hands: Product Launch Experience The term "Product Launch" refer…" at bounding box center [450, 87] width 900 height 398
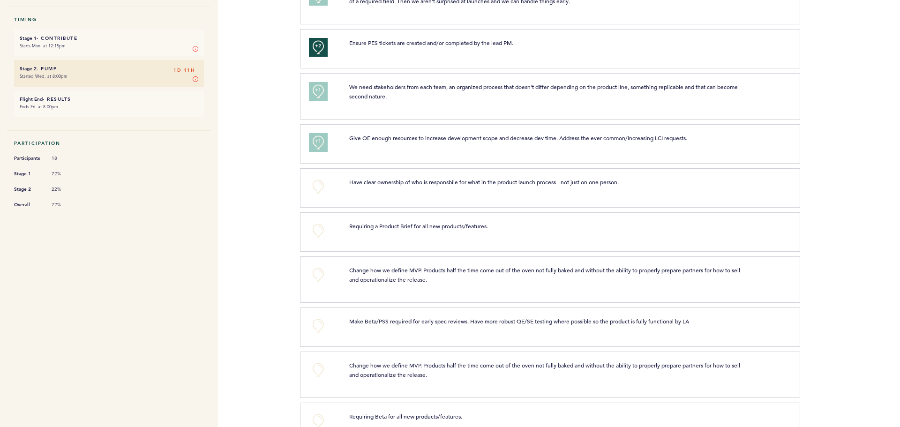
scroll to position [188, 0]
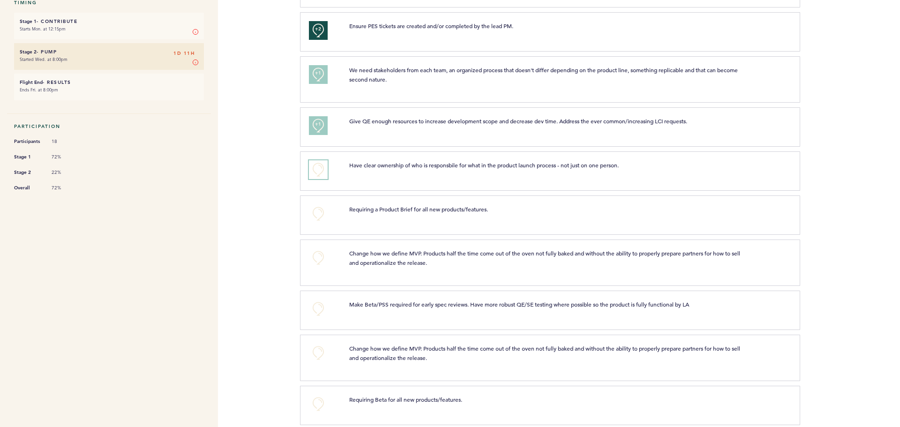
click at [313, 166] on button "+0" at bounding box center [318, 169] width 19 height 19
click at [313, 166] on button "+1" at bounding box center [318, 169] width 19 height 19
click at [316, 169] on span "+1" at bounding box center [318, 168] width 7 height 9
click at [284, 169] on div "Flight PES All Hands: Product Launch Experience The term "Product Launch" refer…" at bounding box center [450, 41] width 900 height 398
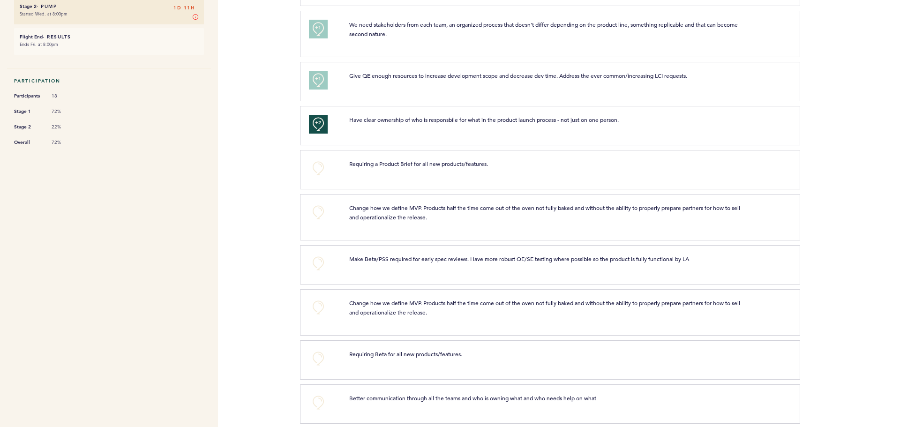
scroll to position [281, 0]
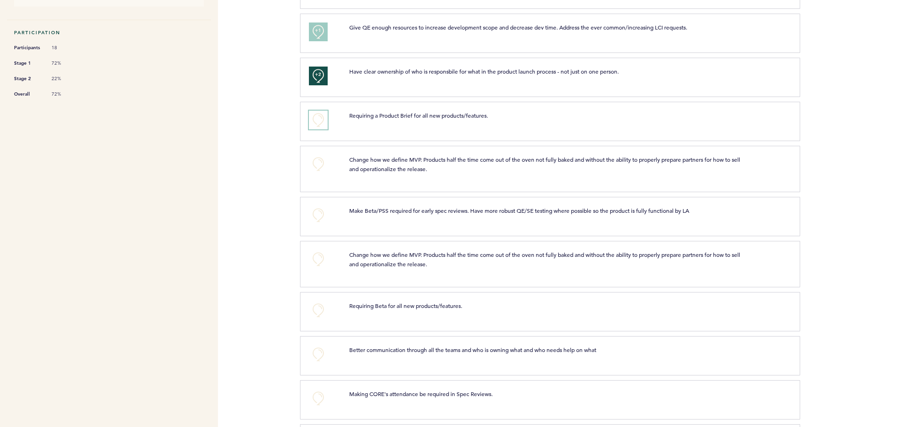
click at [313, 117] on button "+0" at bounding box center [318, 120] width 19 height 19
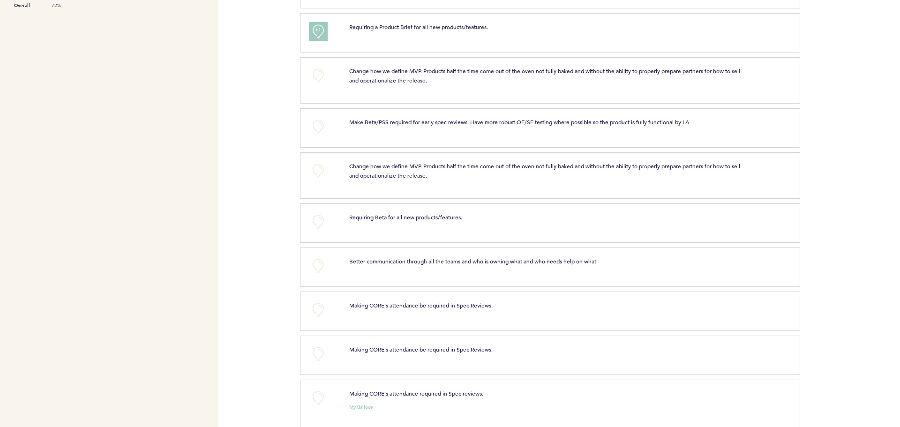
scroll to position [375, 0]
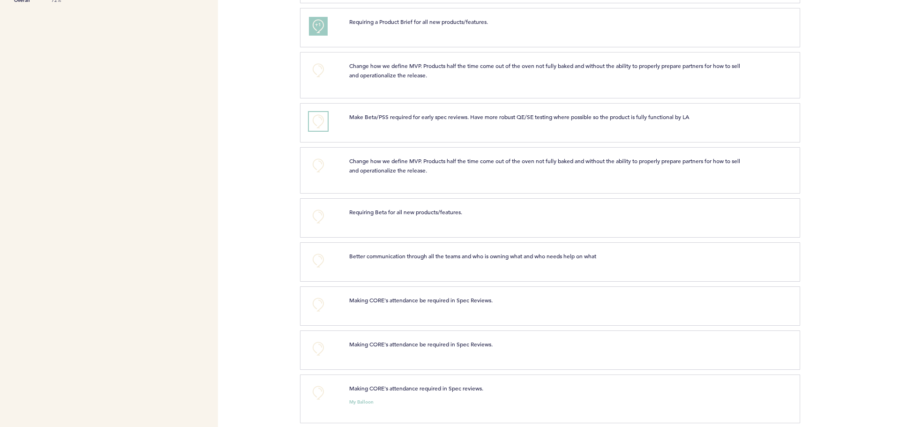
click at [318, 119] on button "+0" at bounding box center [318, 121] width 19 height 19
click at [318, 119] on span "+1" at bounding box center [318, 119] width 7 height 9
click at [246, 126] on div "Flights [DOMAIN_NAME] [EMAIL_ADDRESS][DOMAIN_NAME] Team Domain: alarmcom Notifi…" at bounding box center [450, 213] width 900 height 427
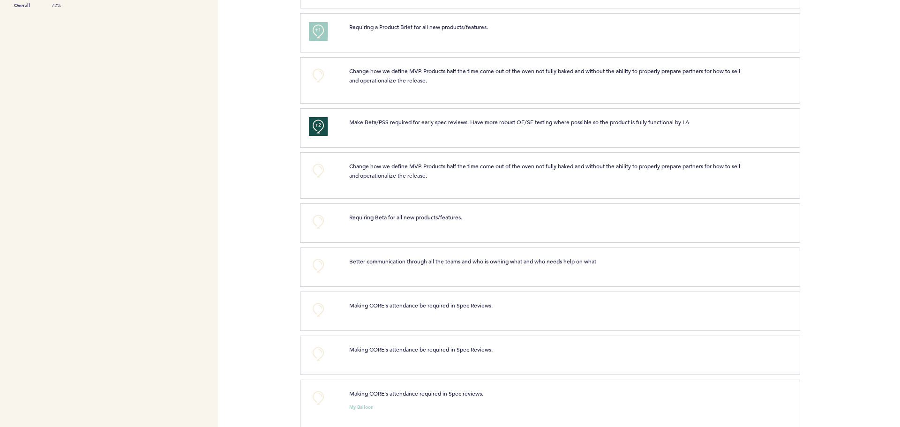
scroll to position [386, 0]
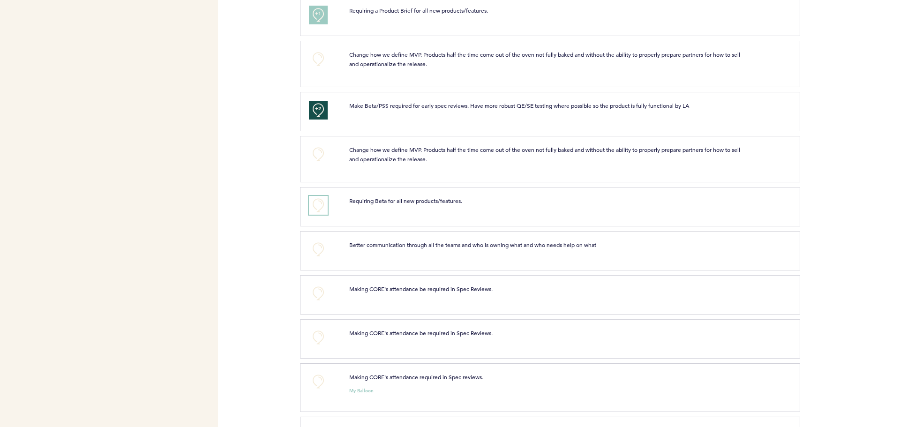
click at [309, 197] on button "+0" at bounding box center [318, 205] width 19 height 19
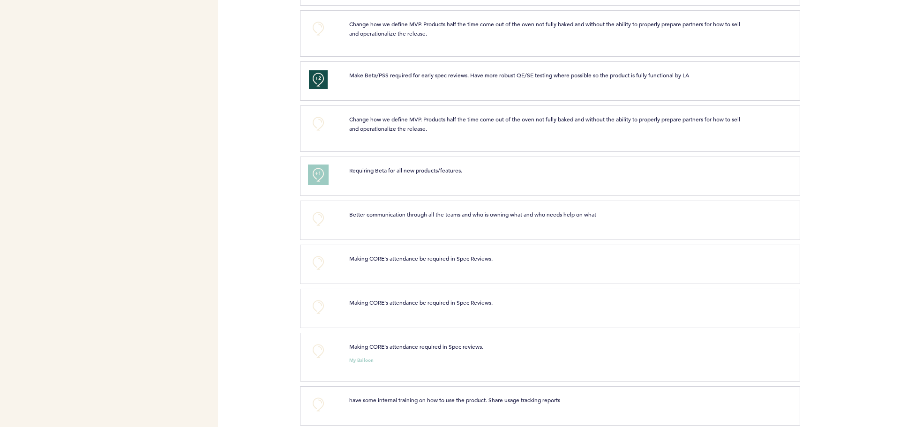
scroll to position [433, 0]
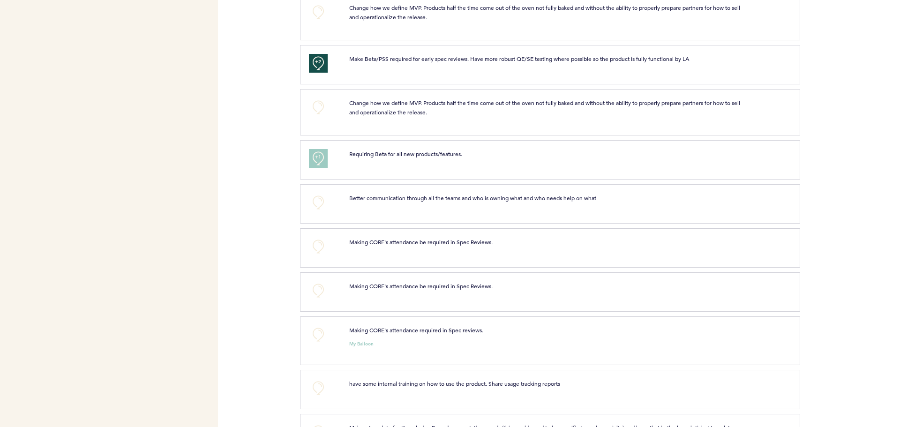
click at [271, 188] on div "Flights [DOMAIN_NAME] [EMAIL_ADDRESS][DOMAIN_NAME] Team Domain: alarmcom Notifi…" at bounding box center [450, 213] width 900 height 427
click at [255, 150] on div "Flights [DOMAIN_NAME] [EMAIL_ADDRESS][DOMAIN_NAME] Team Domain: alarmcom Notifi…" at bounding box center [450, 213] width 900 height 427
click at [313, 200] on button "+0" at bounding box center [318, 202] width 19 height 19
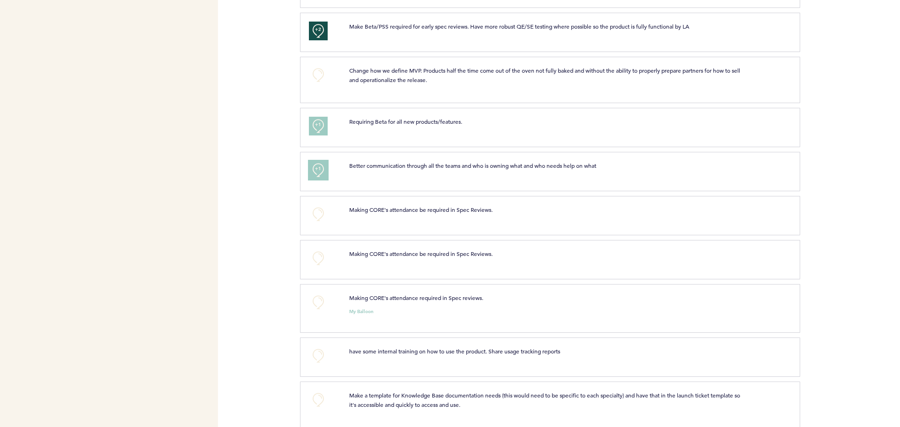
scroll to position [480, 0]
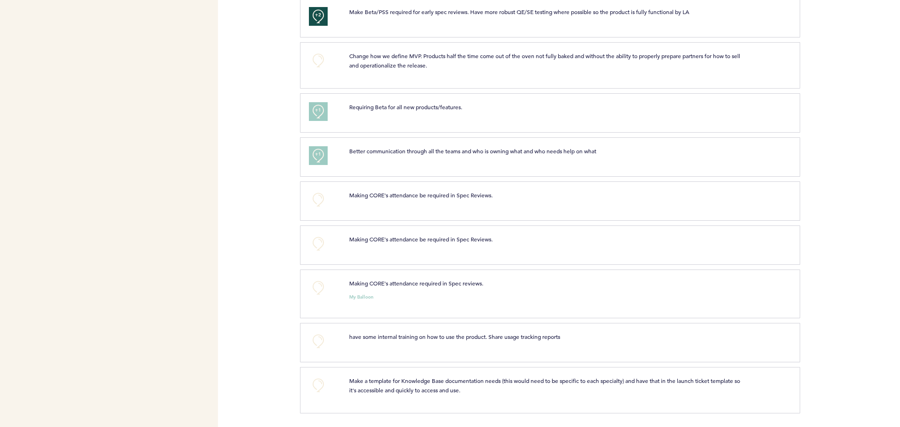
click at [260, 167] on div "Flights [DOMAIN_NAME] [EMAIL_ADDRESS][DOMAIN_NAME] Team Domain: alarmcom Notifi…" at bounding box center [450, 213] width 900 height 427
click at [316, 199] on button "+0" at bounding box center [318, 199] width 19 height 19
click at [319, 284] on button "+0" at bounding box center [318, 287] width 19 height 19
click at [318, 245] on button "+0" at bounding box center [318, 243] width 19 height 19
click at [316, 344] on button "+0" at bounding box center [318, 341] width 19 height 19
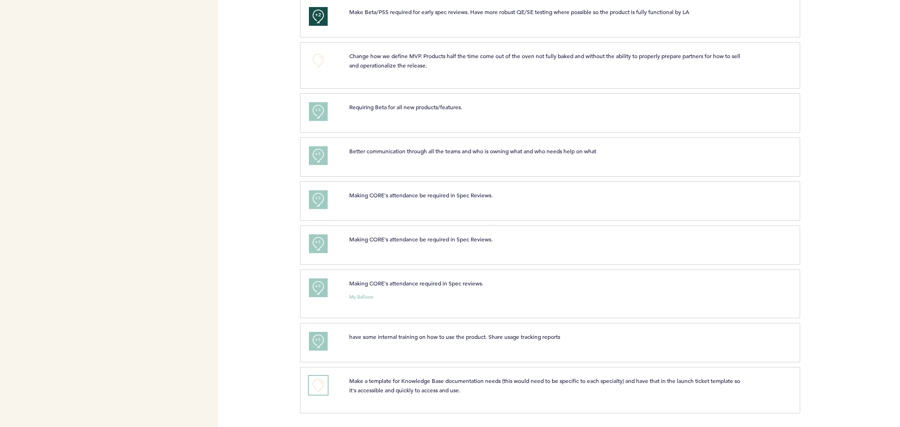
click at [321, 389] on button "+0" at bounding box center [318, 385] width 19 height 19
